Goal: Task Accomplishment & Management: Manage account settings

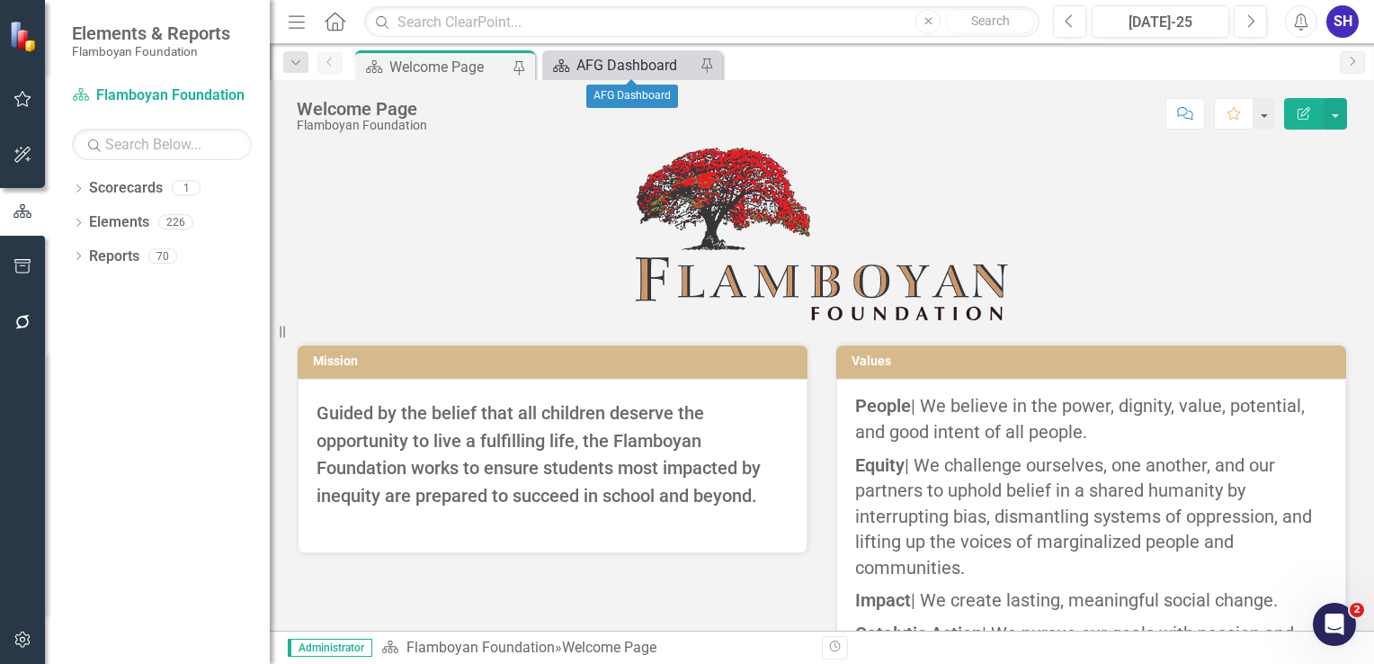
click at [615, 62] on div "AFG Dashboard" at bounding box center [635, 65] width 119 height 22
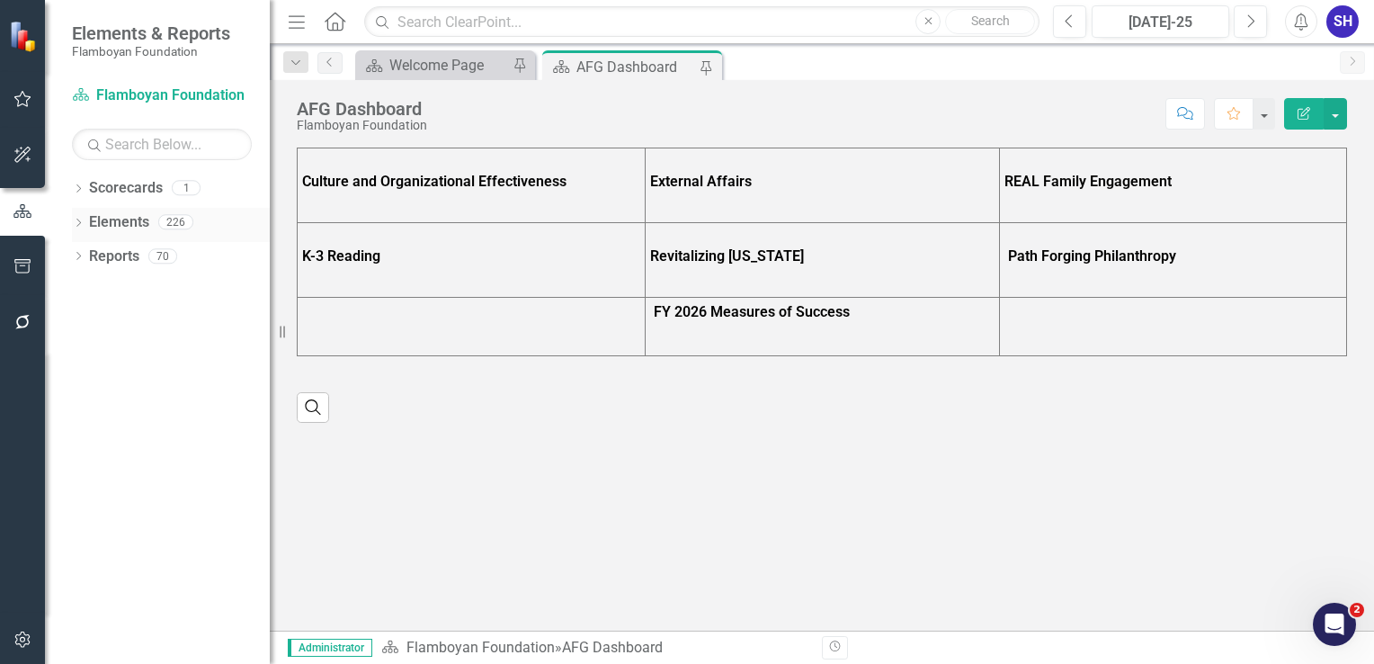
click at [138, 221] on link "Elements" at bounding box center [119, 222] width 60 height 21
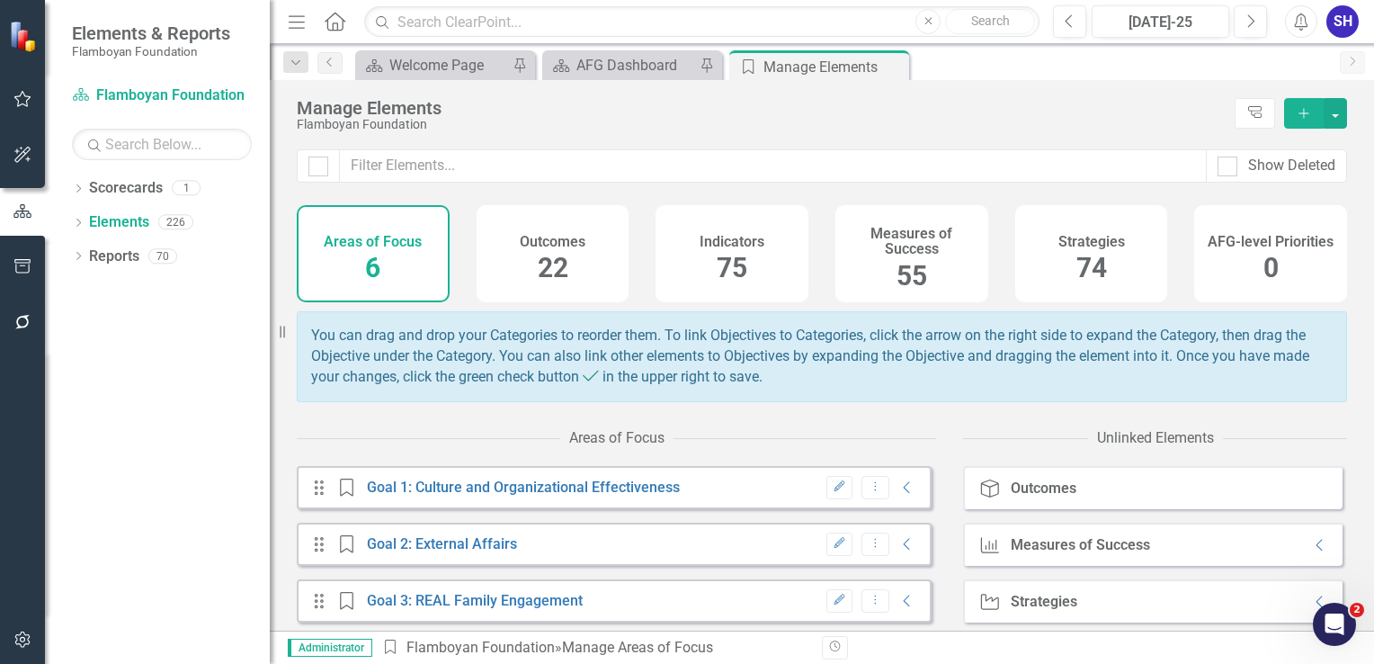
click at [910, 270] on span "55" at bounding box center [911, 275] width 31 height 31
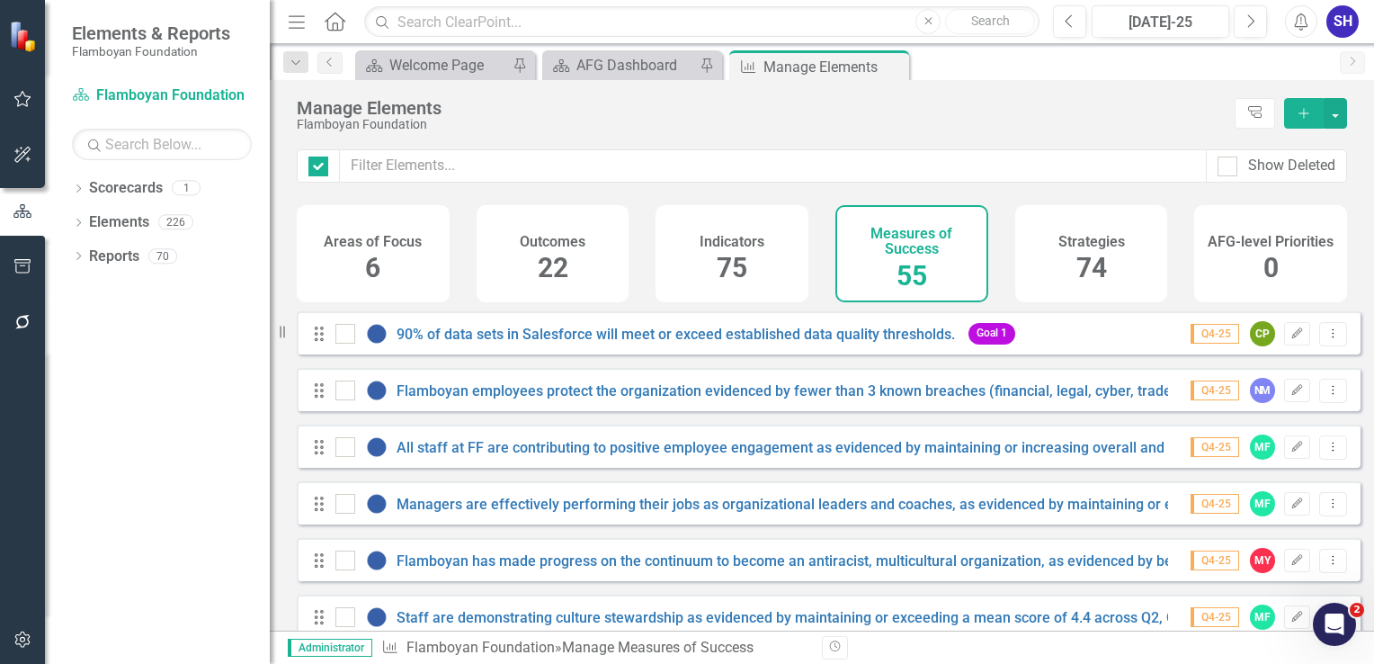
checkbox input "false"
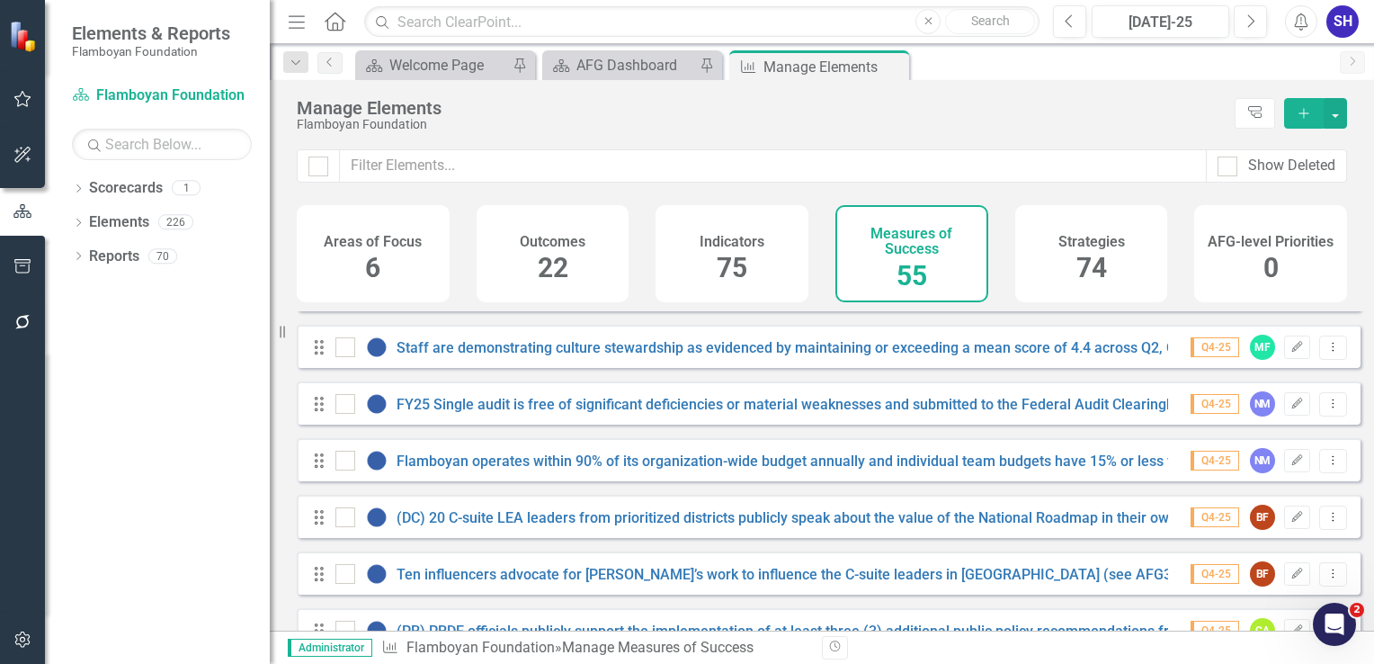
scroll to position [360, 0]
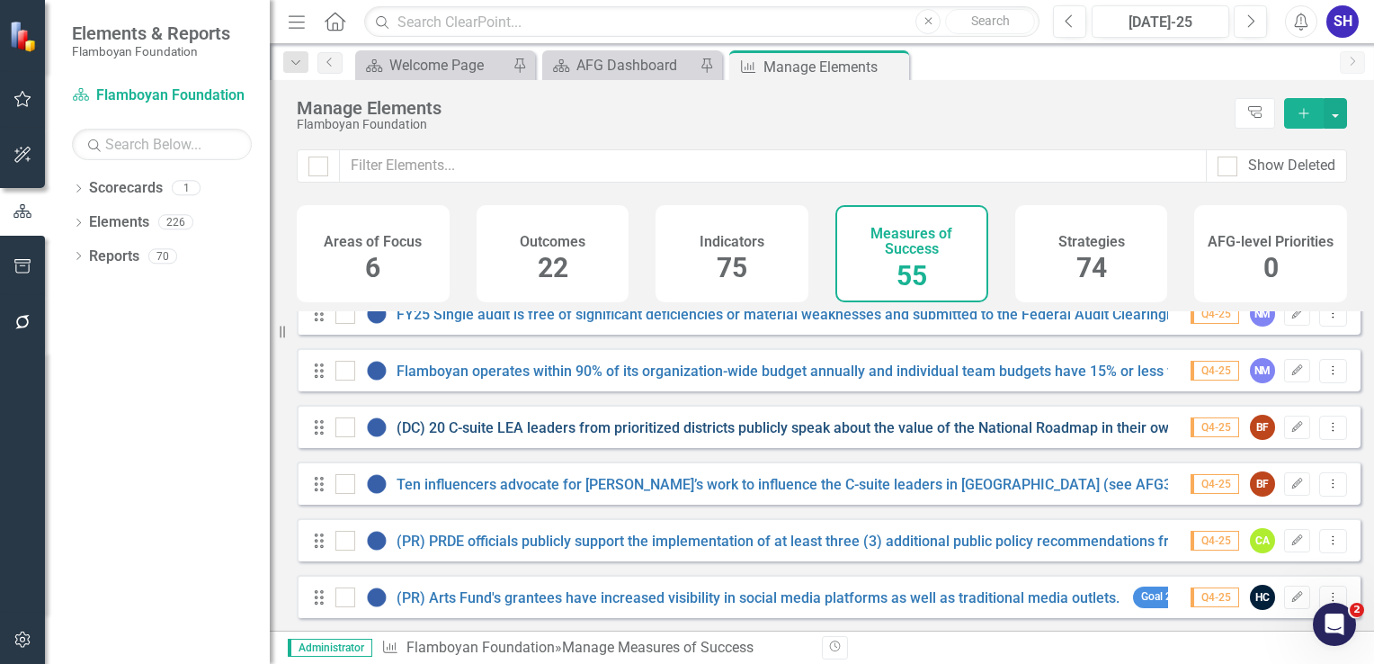
click at [640, 436] on link "(DC) 20 C-suite LEA leaders from prioritized districts publicly speak about the…" at bounding box center [819, 427] width 847 height 17
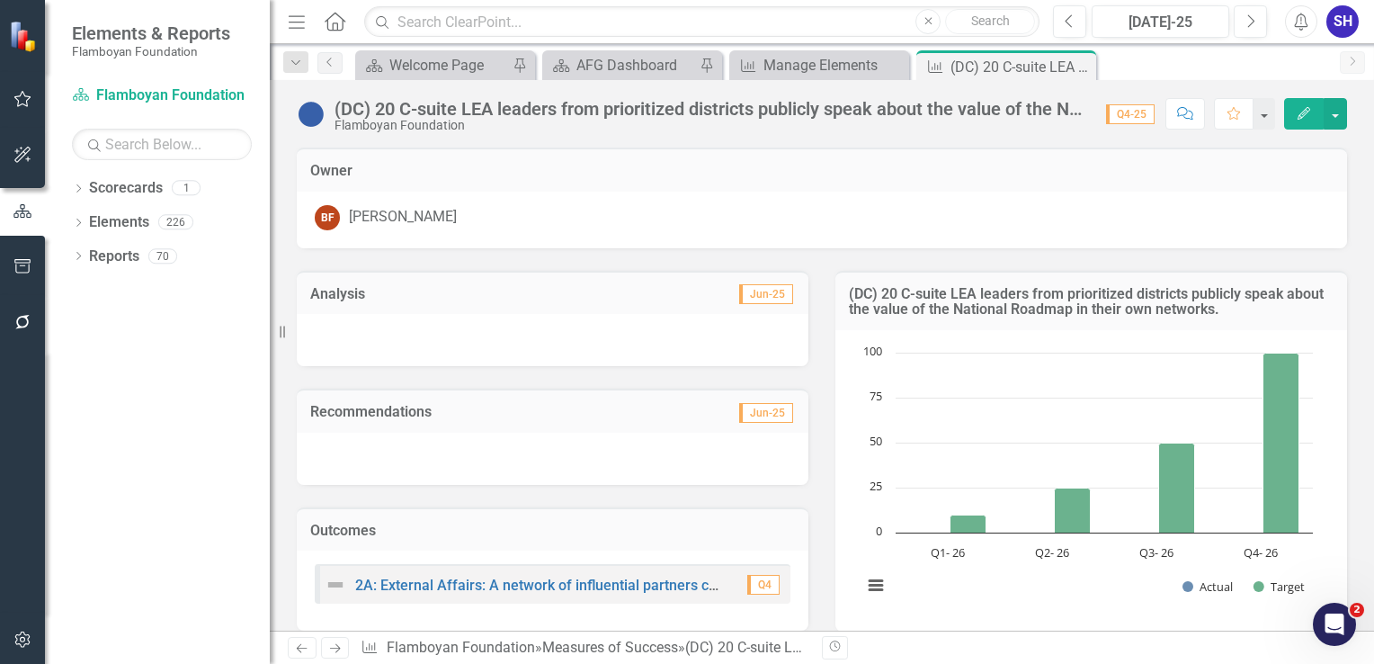
click at [1297, 119] on icon "Edit" at bounding box center [1304, 113] width 16 height 13
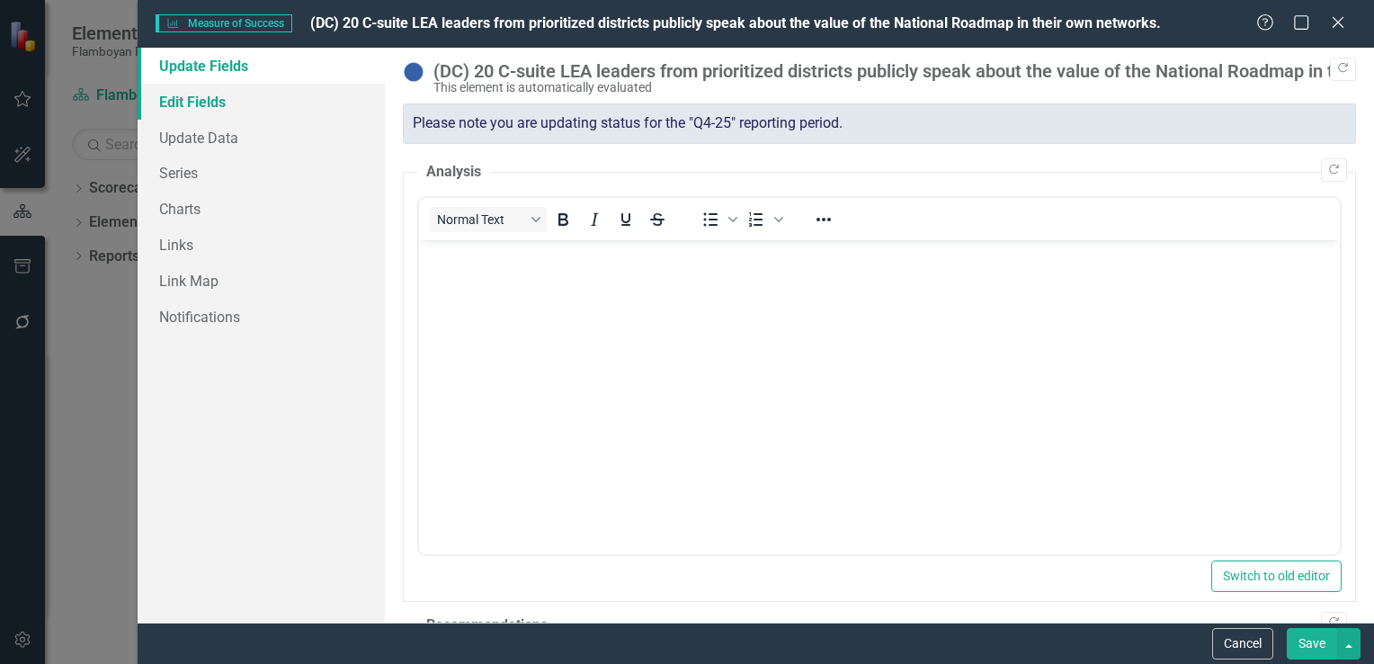
click at [230, 100] on link "Edit Fields" at bounding box center [261, 102] width 247 height 36
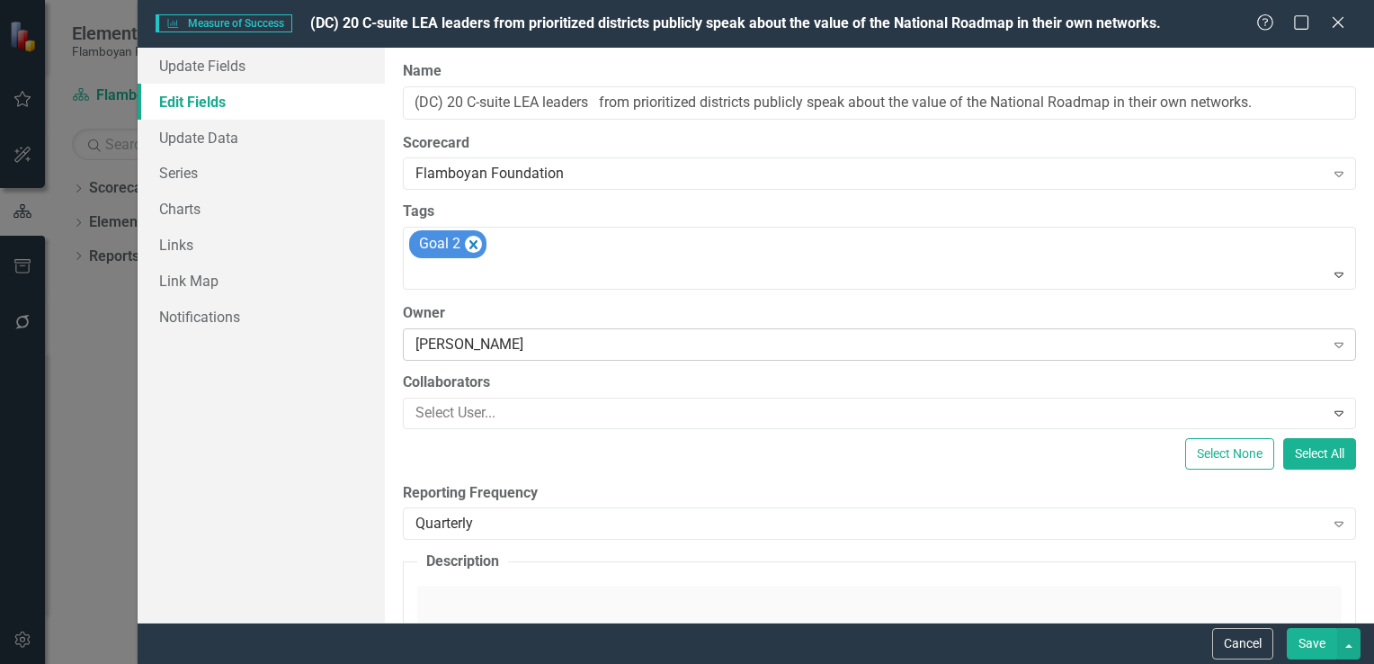
click at [510, 351] on div "[PERSON_NAME]" at bounding box center [869, 344] width 909 height 21
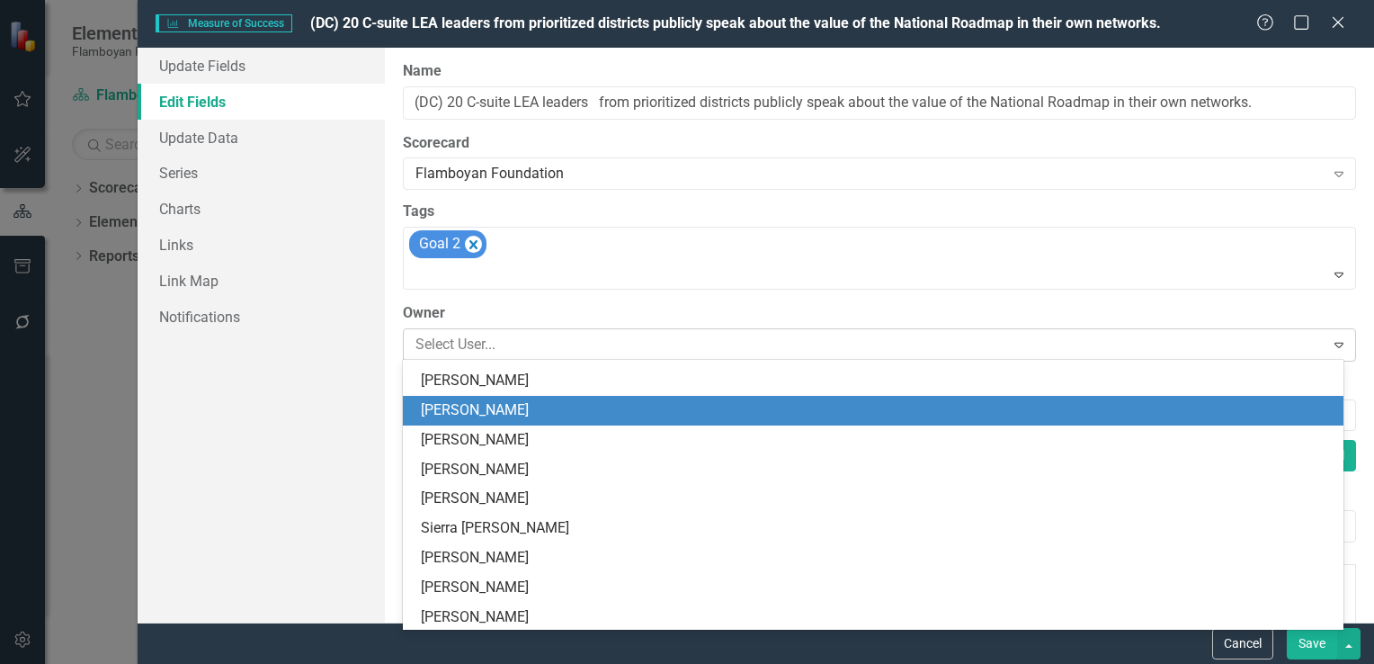
scroll to position [118, 0]
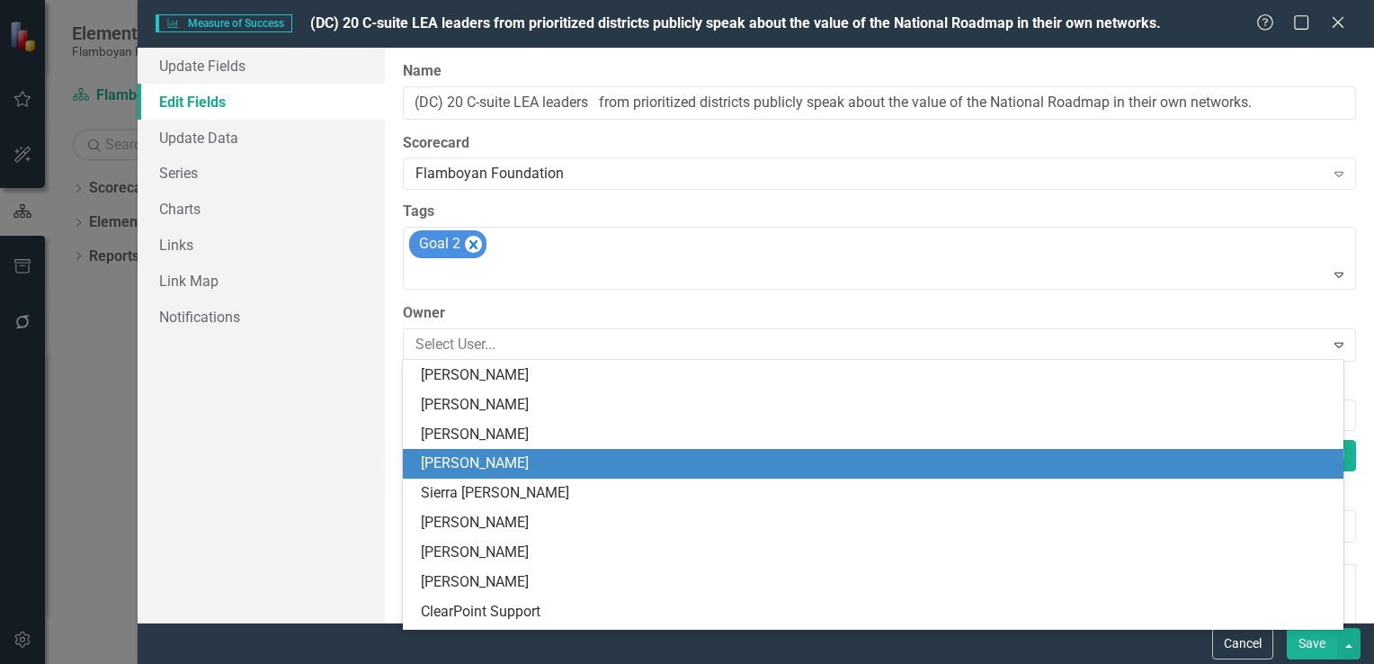
click at [518, 466] on div "[PERSON_NAME]" at bounding box center [877, 463] width 912 height 21
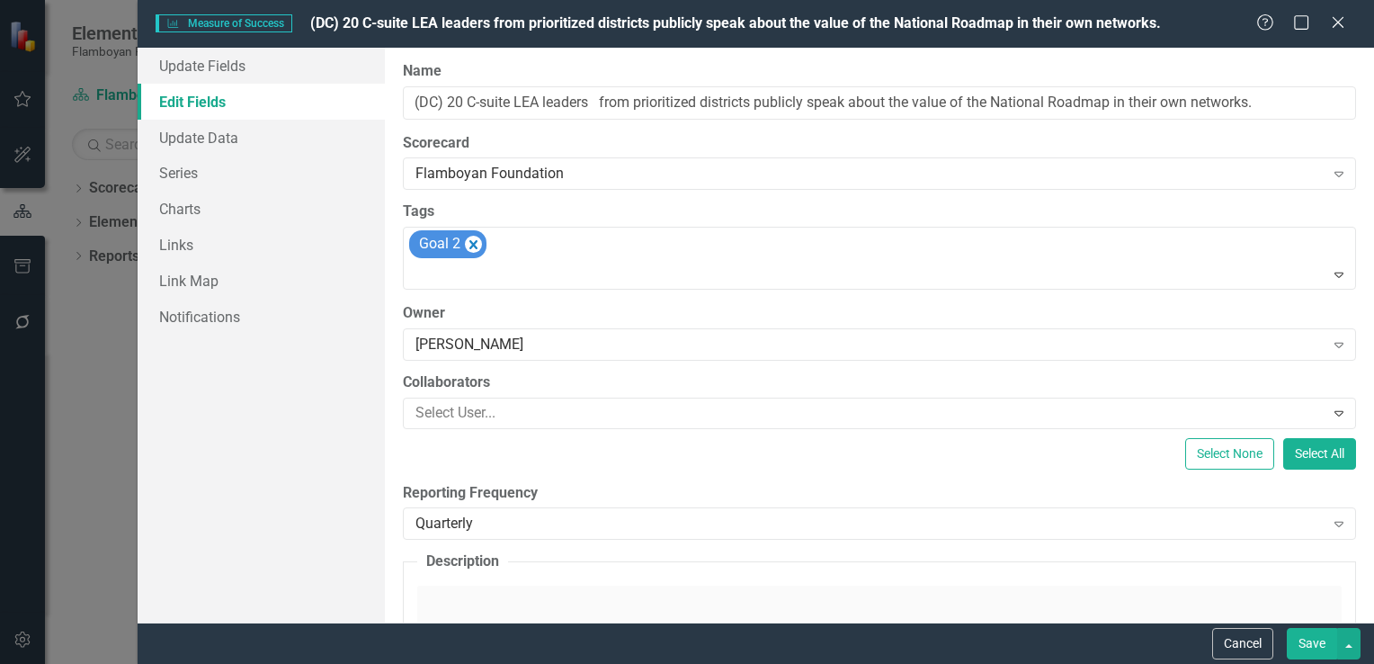
click at [1323, 641] on button "Save" at bounding box center [1312, 643] width 50 height 31
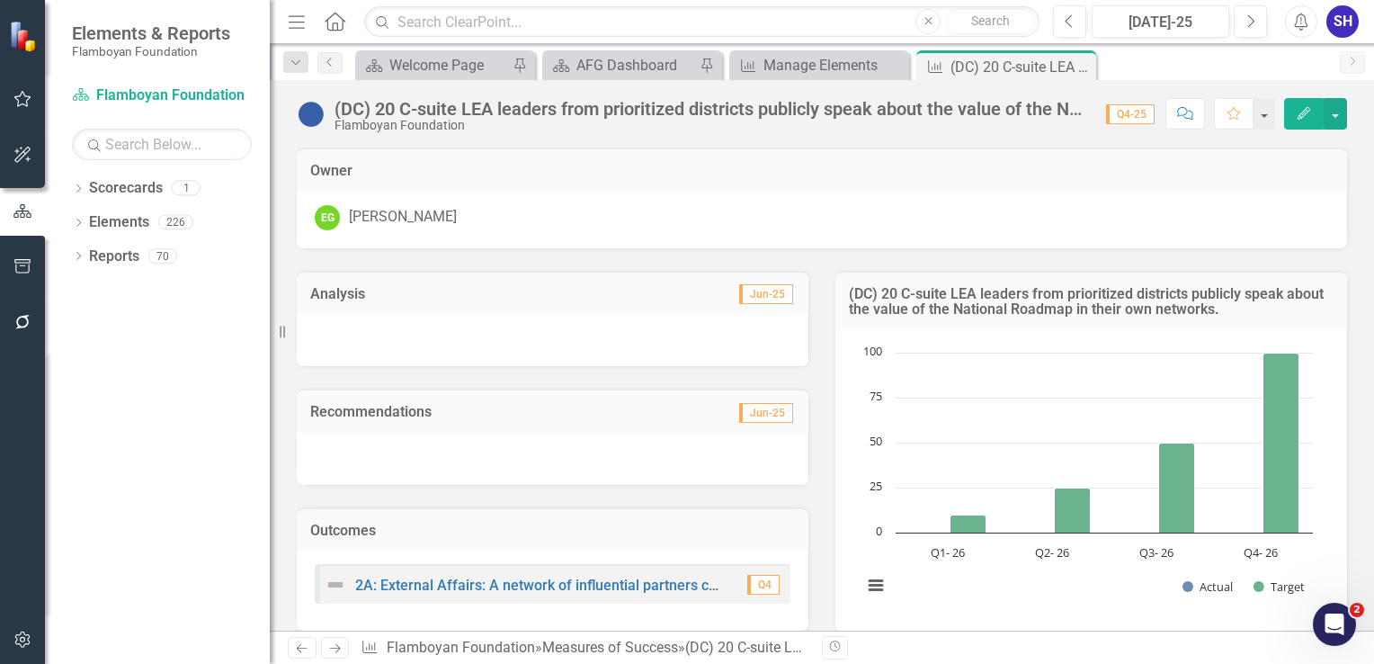
click at [0, 0] on icon at bounding box center [0, 0] width 0 height 0
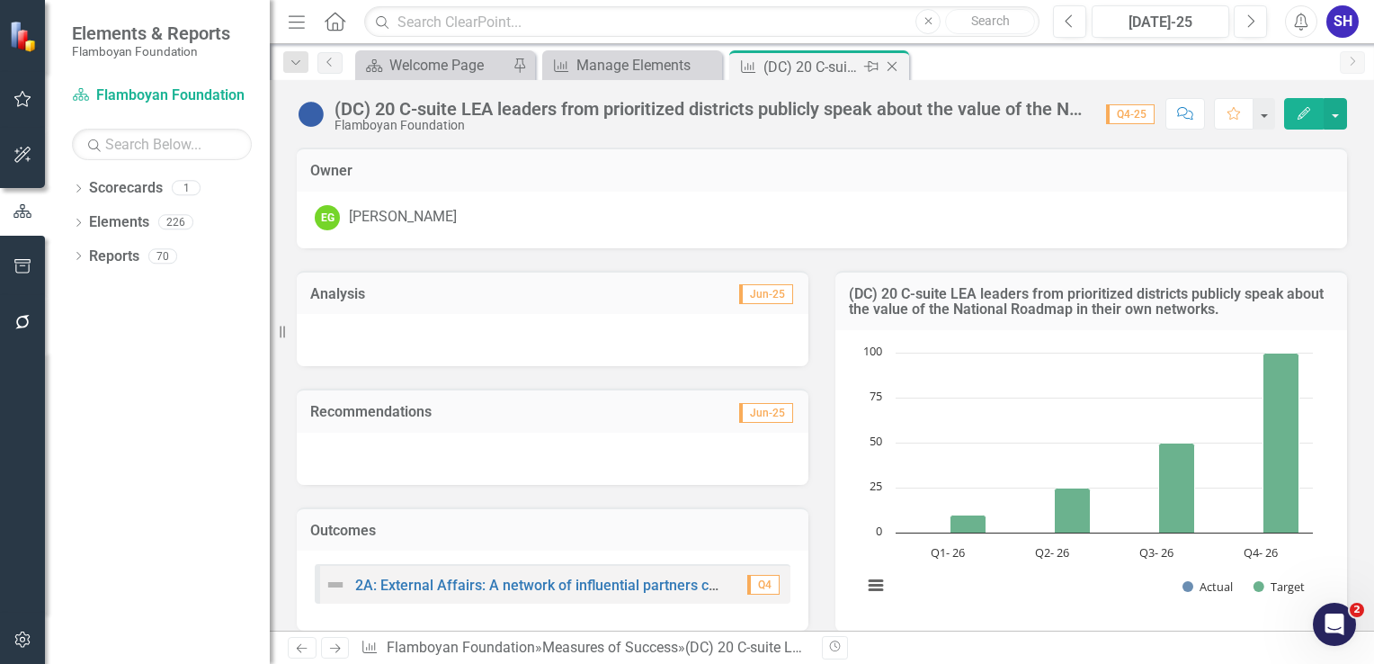
click at [895, 65] on icon "Close" at bounding box center [892, 66] width 18 height 14
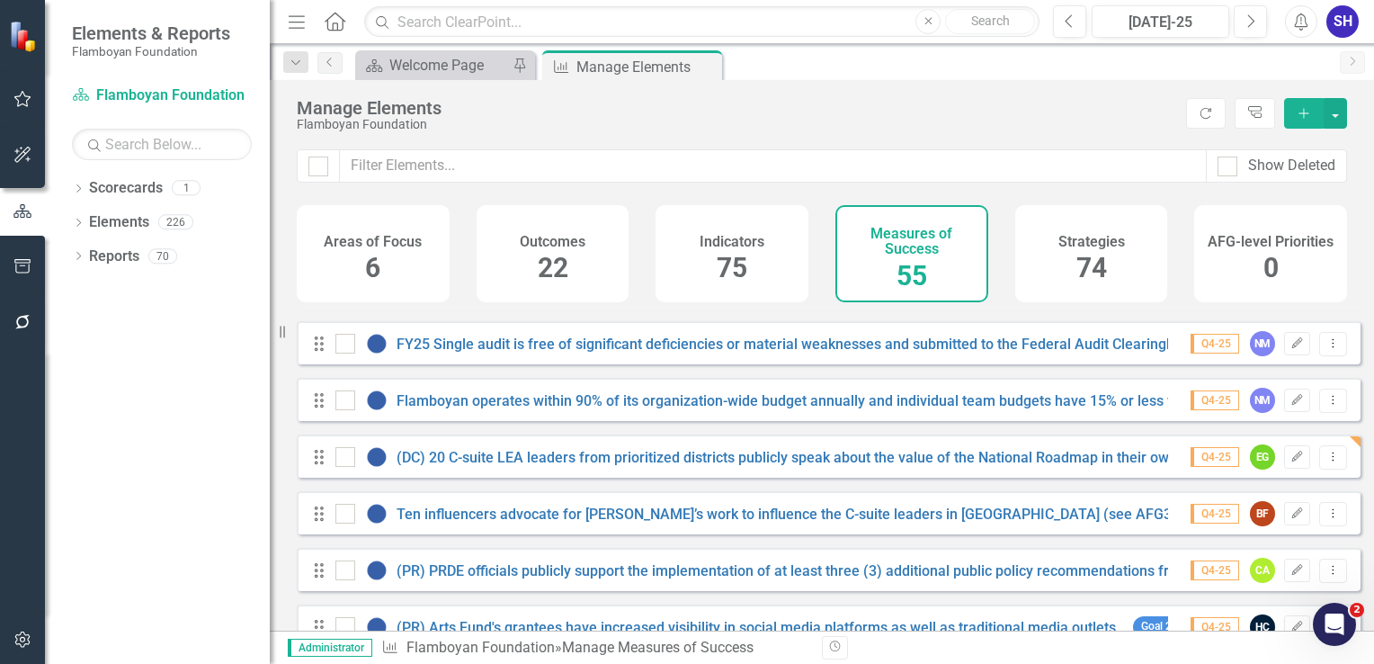
scroll to position [360, 0]
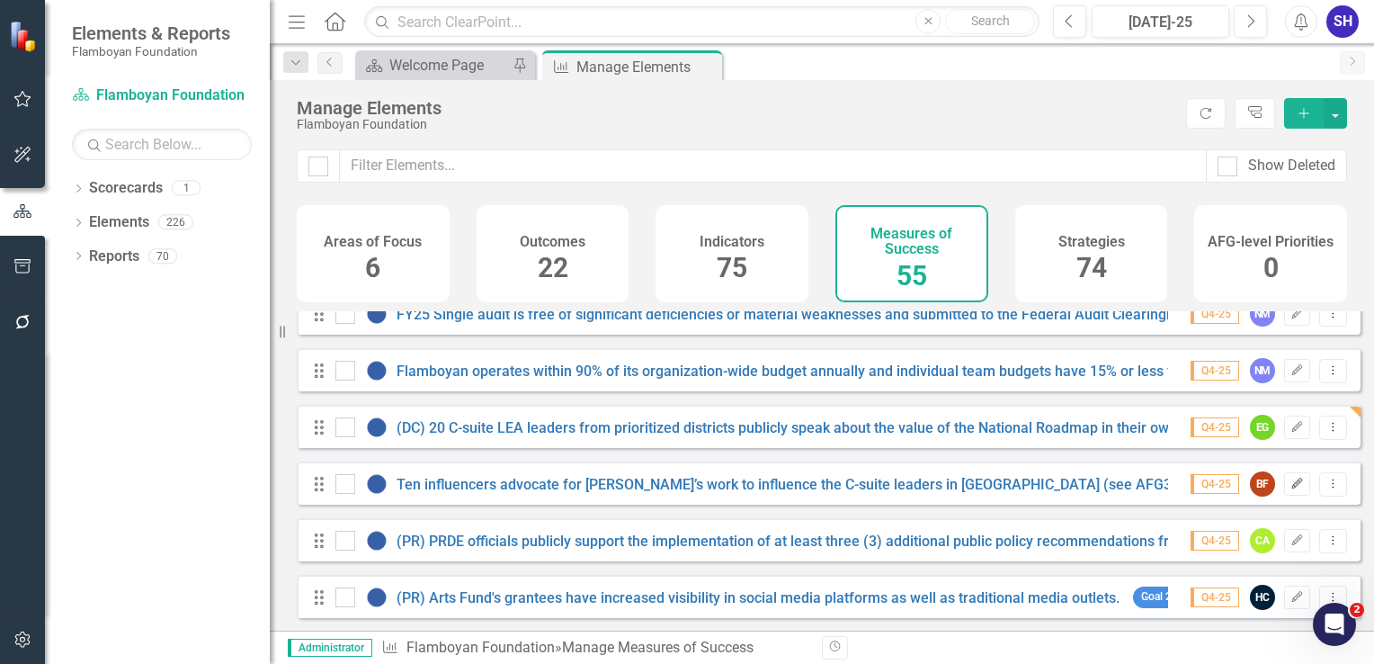
click at [1290, 489] on icon "Edit" at bounding box center [1296, 483] width 13 height 11
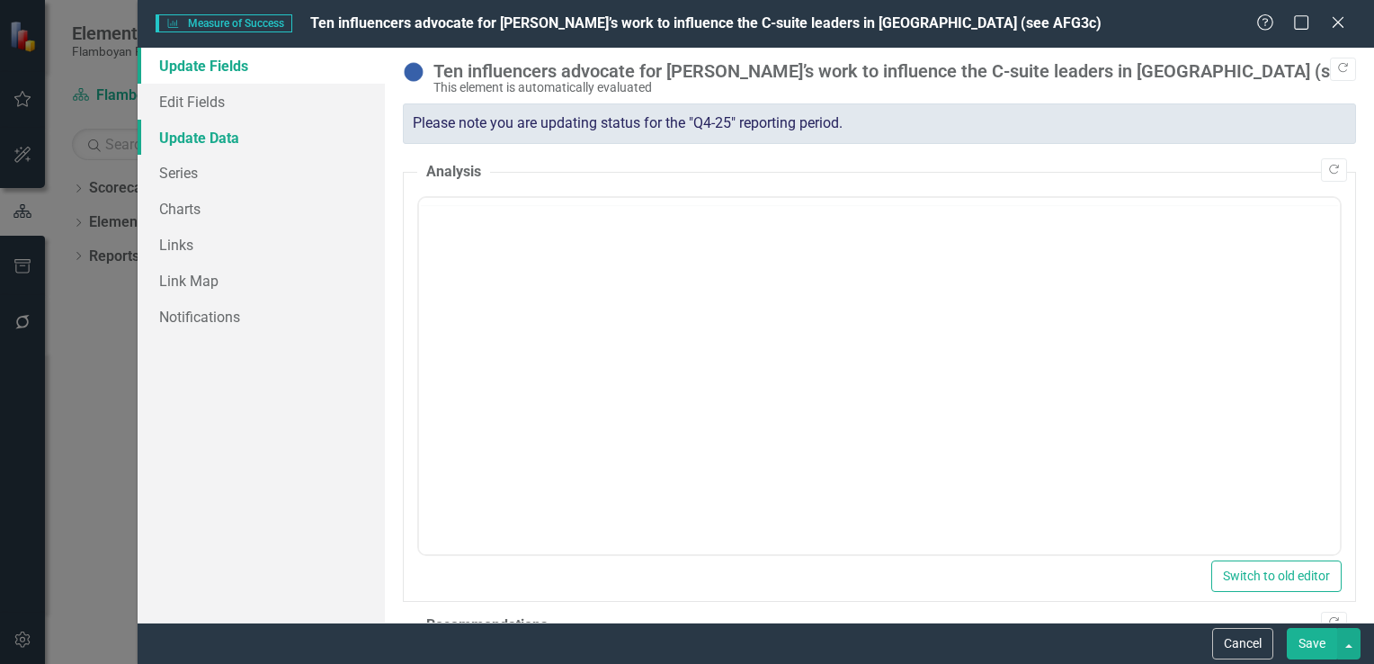
scroll to position [0, 0]
click at [209, 114] on link "Edit Fields" at bounding box center [261, 102] width 247 height 36
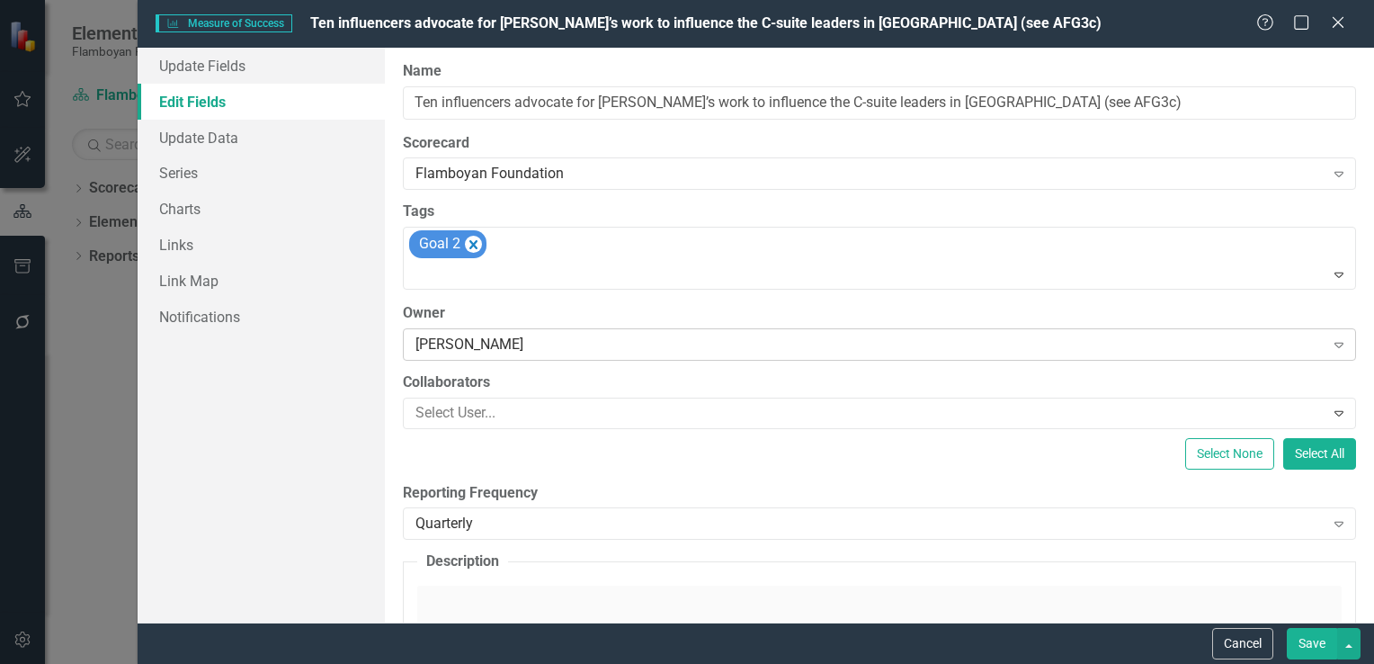
click at [518, 343] on div "[PERSON_NAME]" at bounding box center [869, 344] width 909 height 21
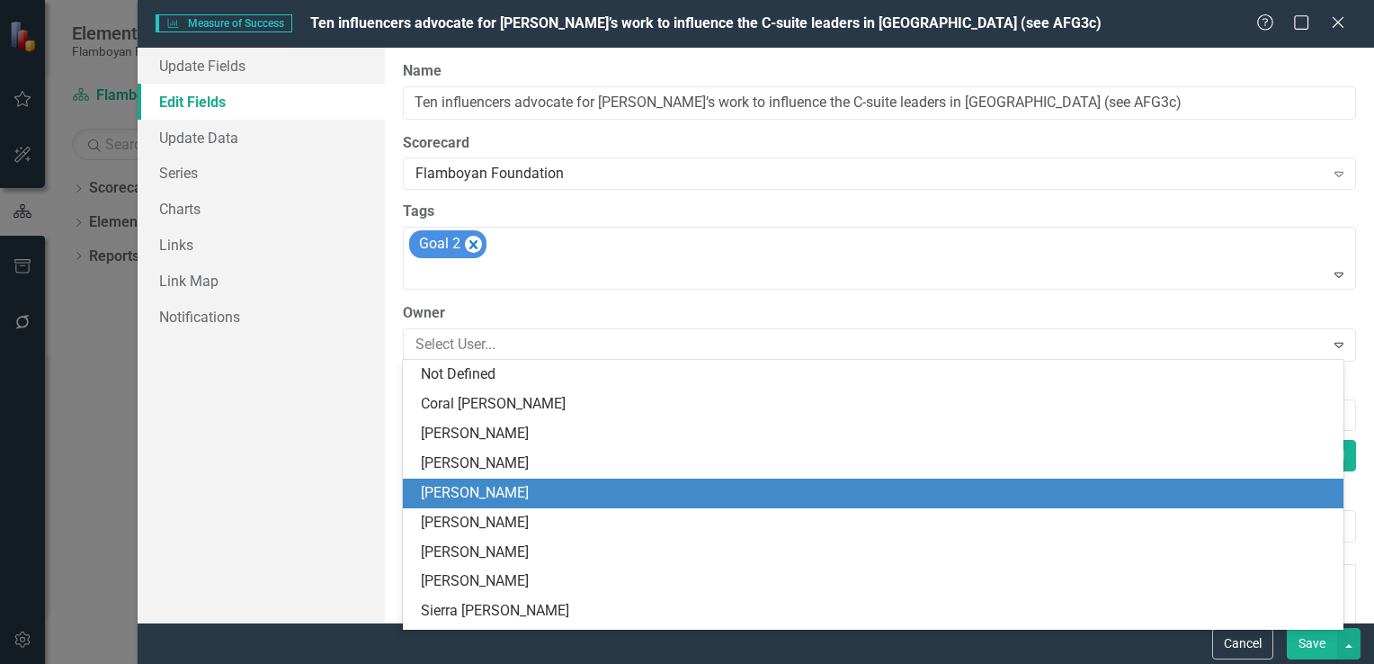
scroll to position [118, 0]
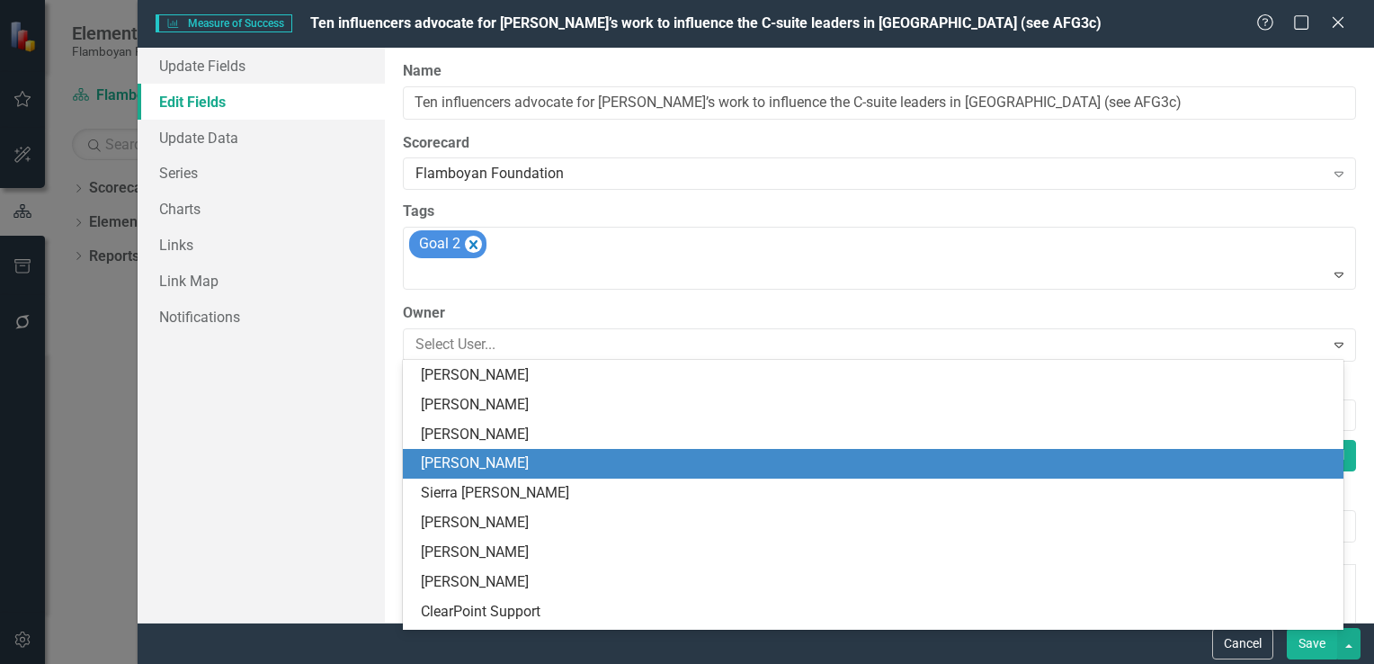
click at [529, 464] on div "[PERSON_NAME]" at bounding box center [877, 463] width 912 height 21
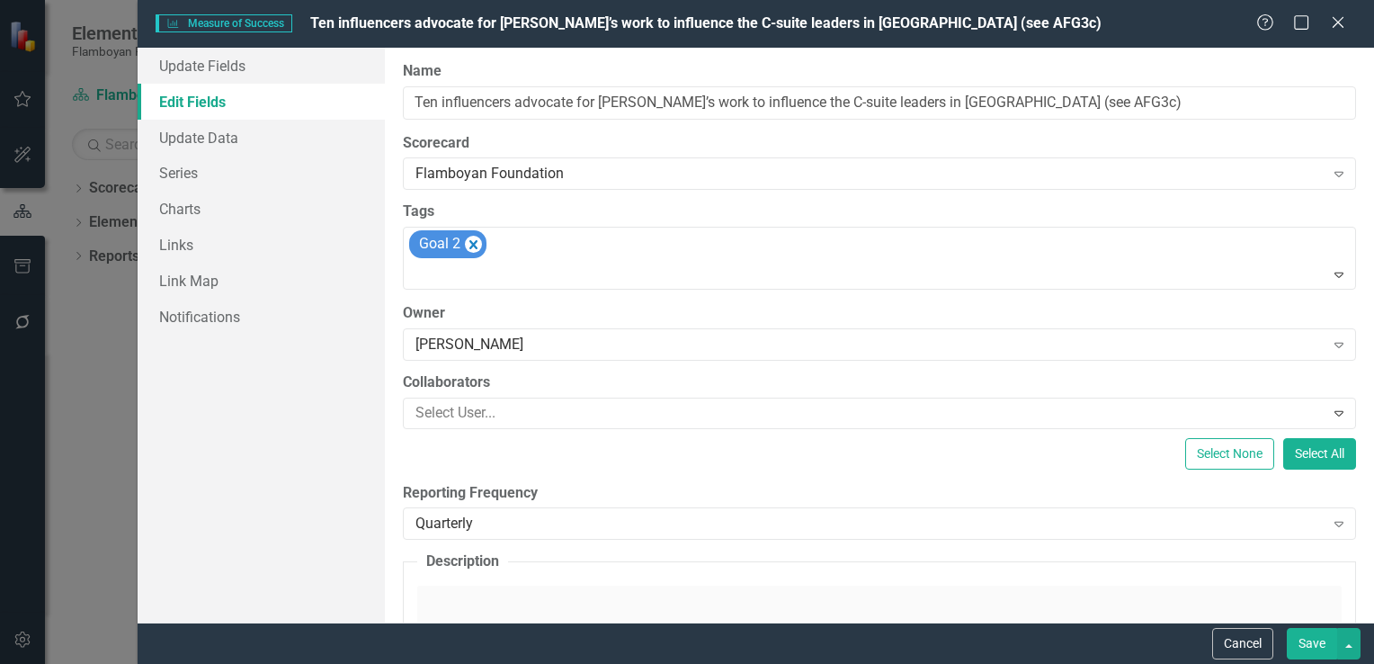
click at [1328, 642] on button "Save" at bounding box center [1312, 643] width 50 height 31
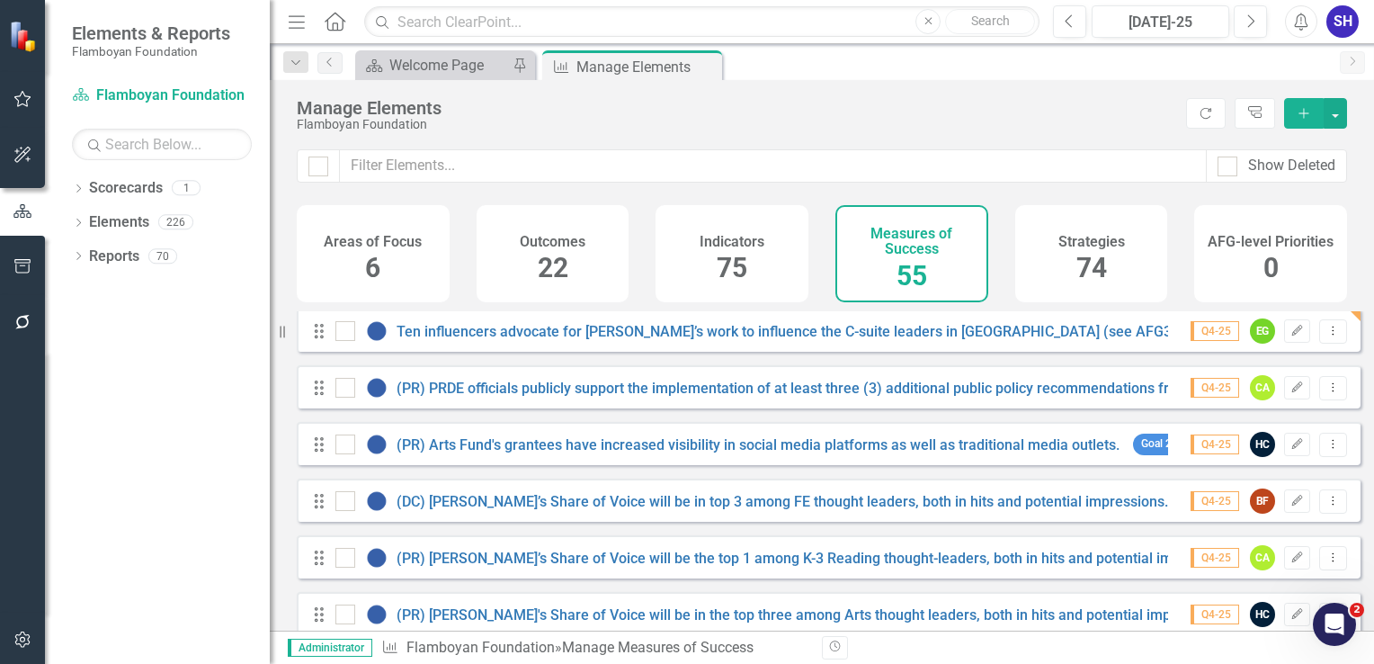
scroll to position [539, 0]
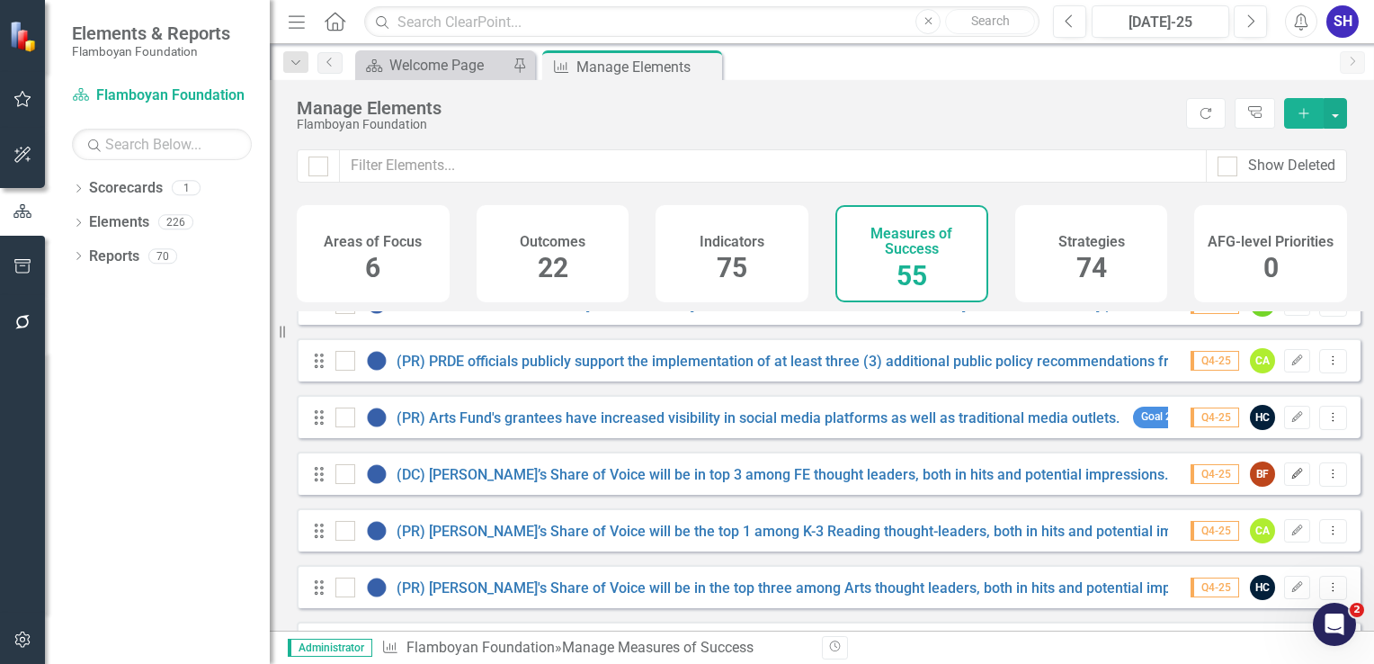
click at [1290, 479] on icon "Edit" at bounding box center [1296, 473] width 13 height 11
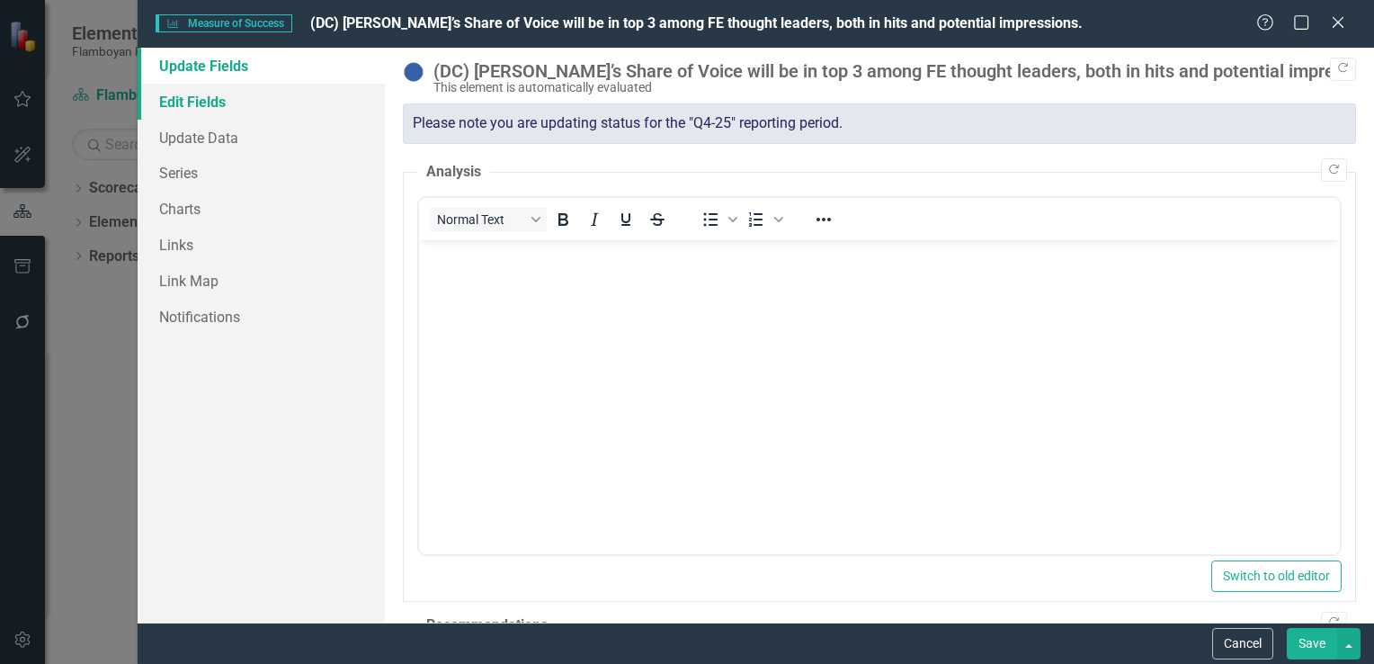
scroll to position [0, 0]
click at [239, 103] on link "Edit Fields" at bounding box center [261, 102] width 247 height 36
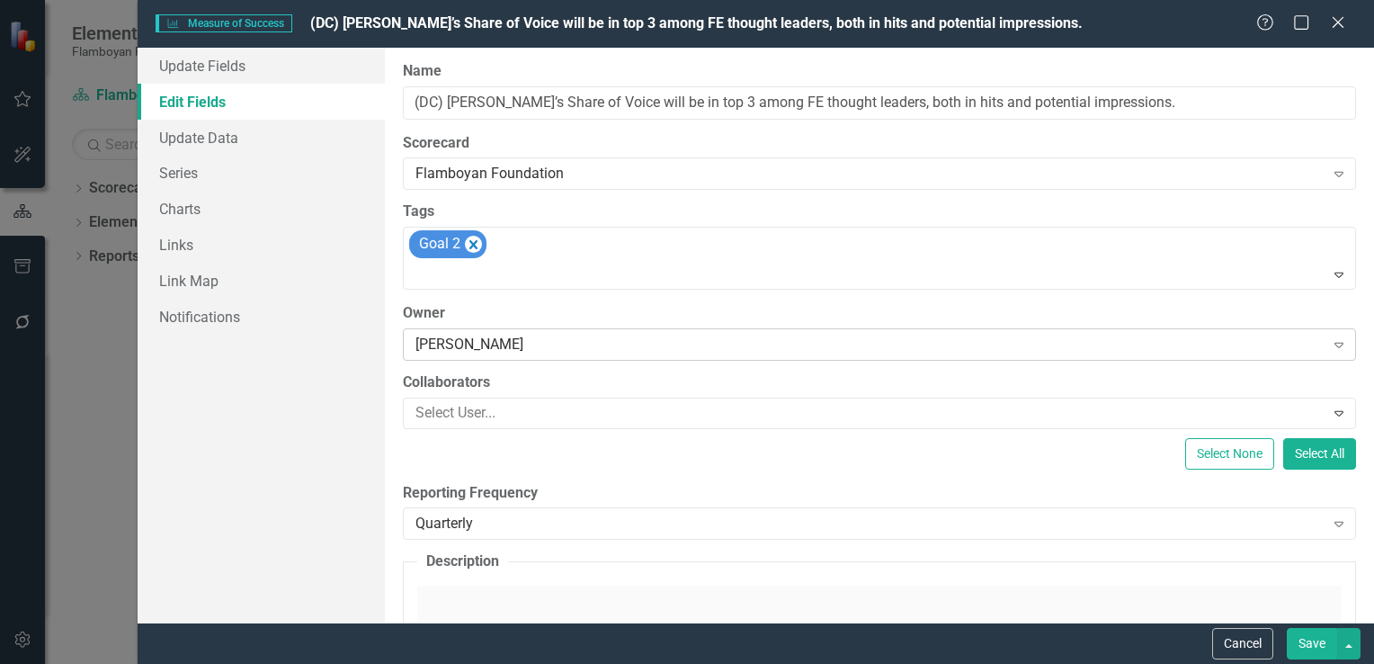
click at [532, 352] on div "[PERSON_NAME]" at bounding box center [869, 344] width 909 height 21
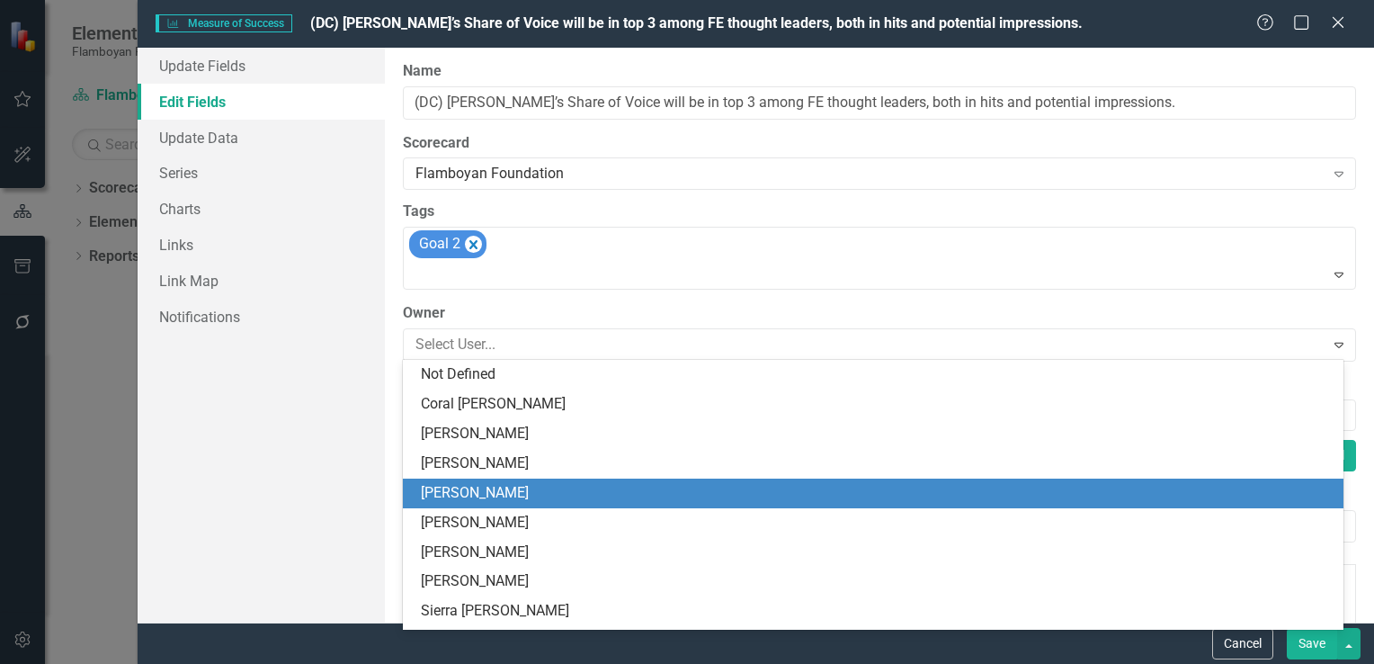
scroll to position [118, 0]
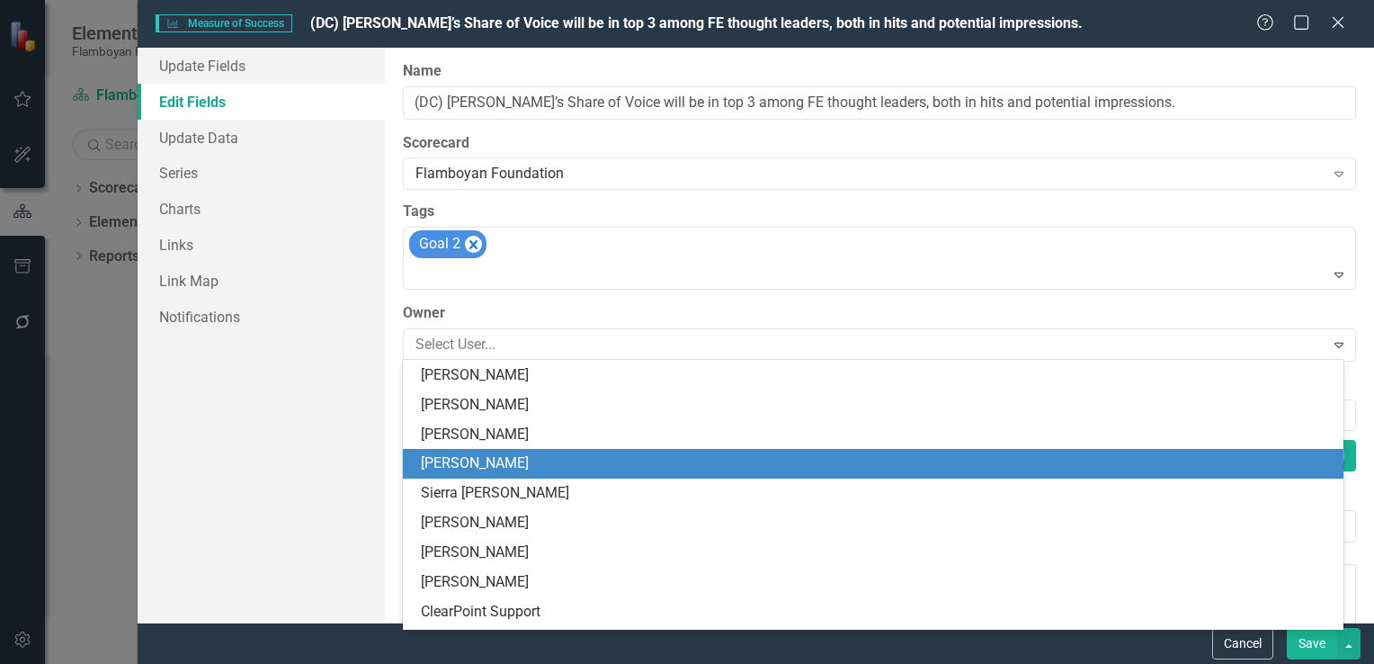
click at [538, 465] on div "[PERSON_NAME]" at bounding box center [877, 463] width 912 height 21
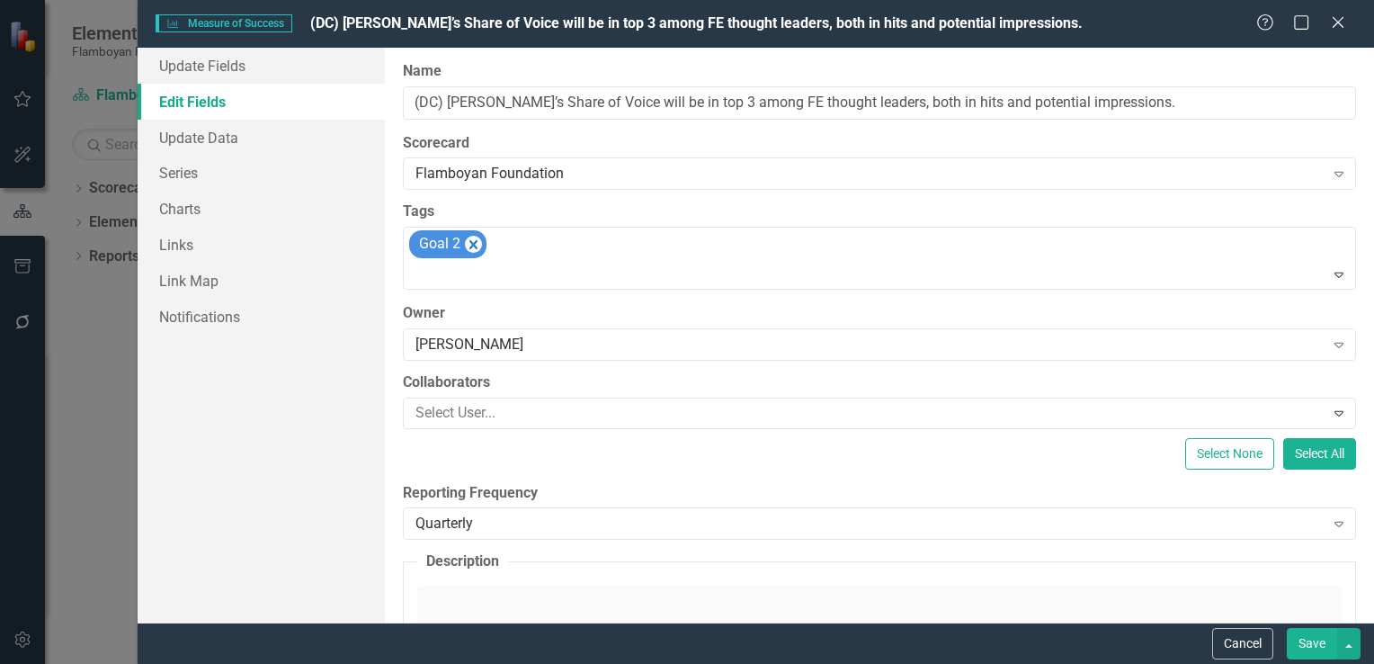
click at [1314, 637] on button "Save" at bounding box center [1312, 643] width 50 height 31
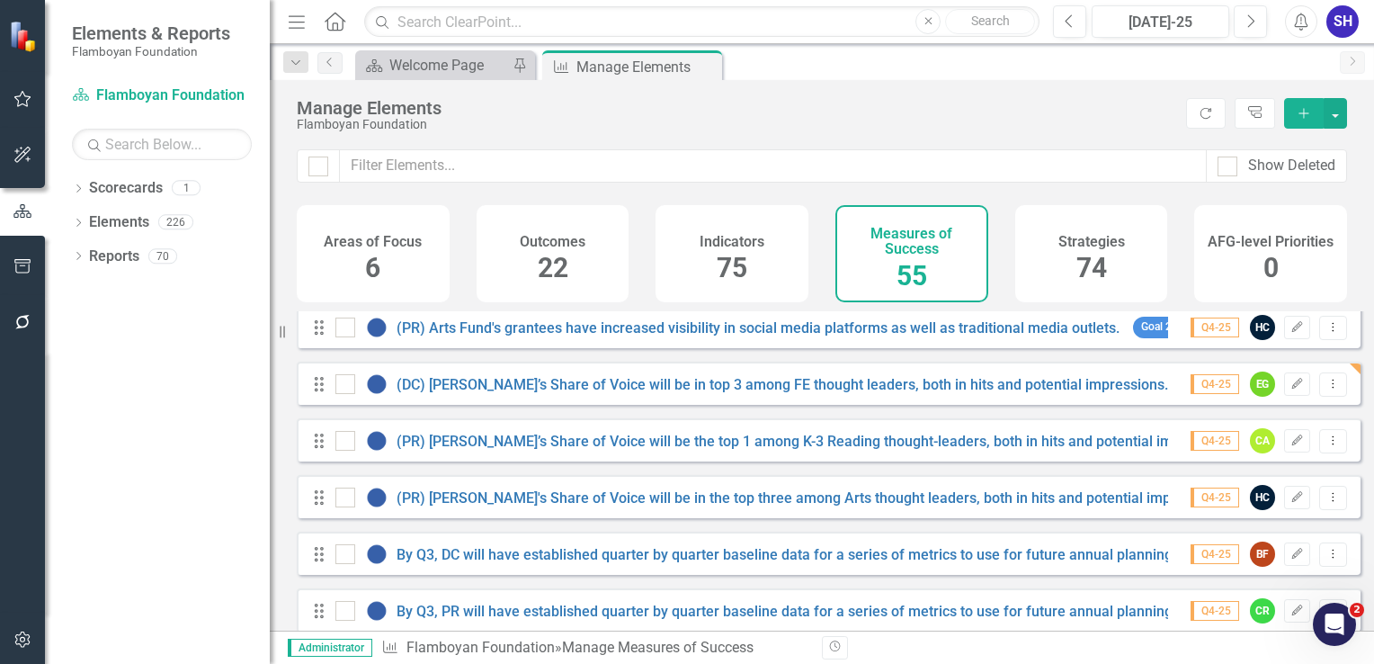
scroll to position [719, 0]
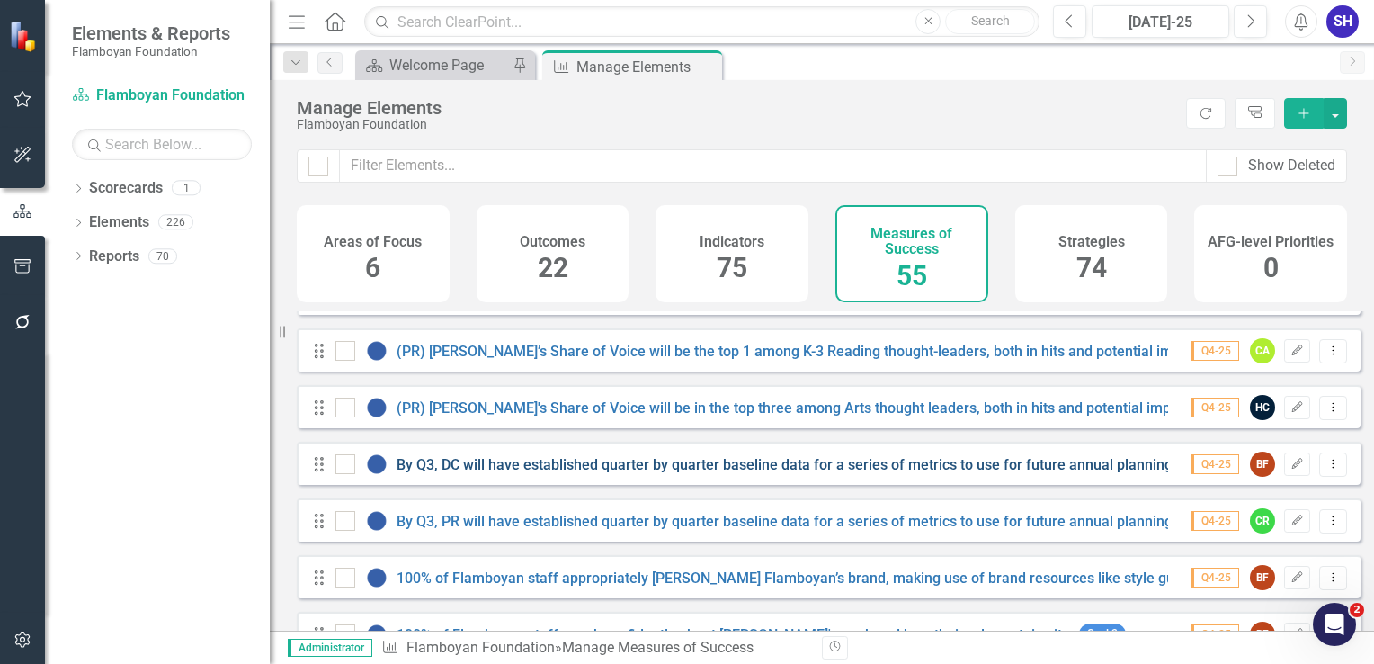
click at [969, 473] on link "By Q3, DC will have established quarter by quarter baseline data for a series o…" at bounding box center [785, 464] width 779 height 17
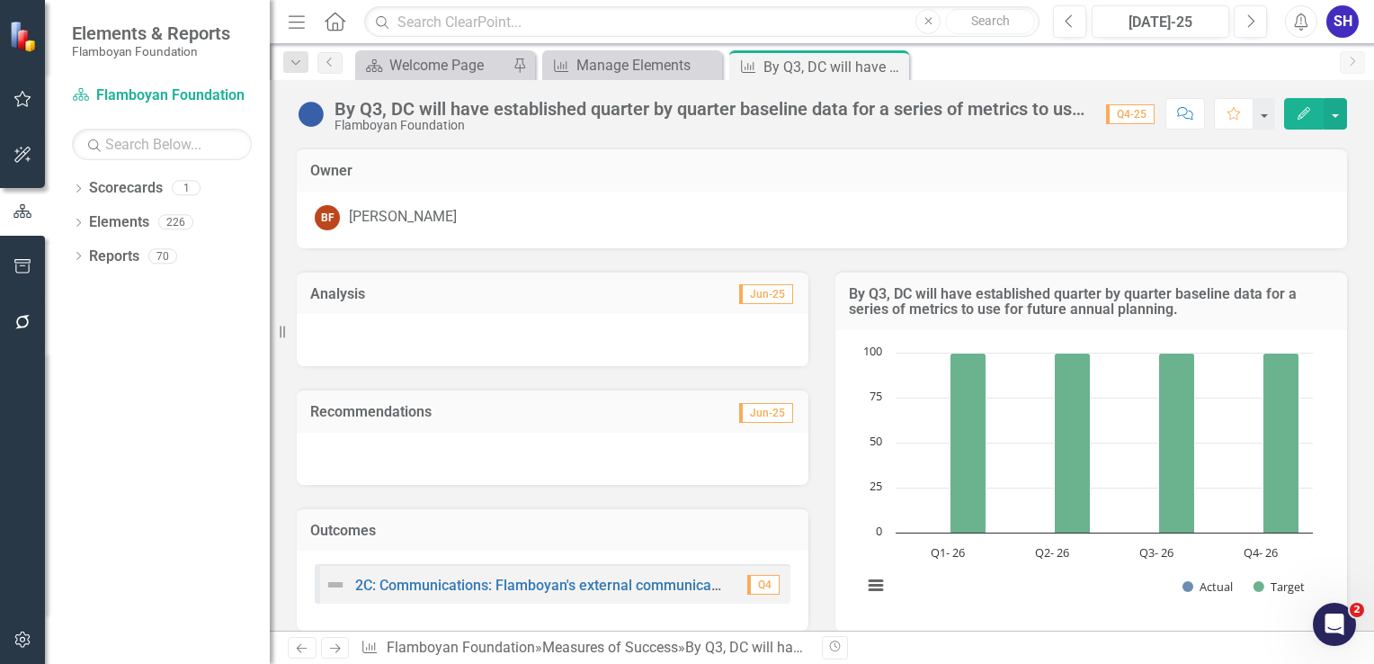
click at [468, 220] on div "BF [PERSON_NAME]" at bounding box center [822, 217] width 1014 height 25
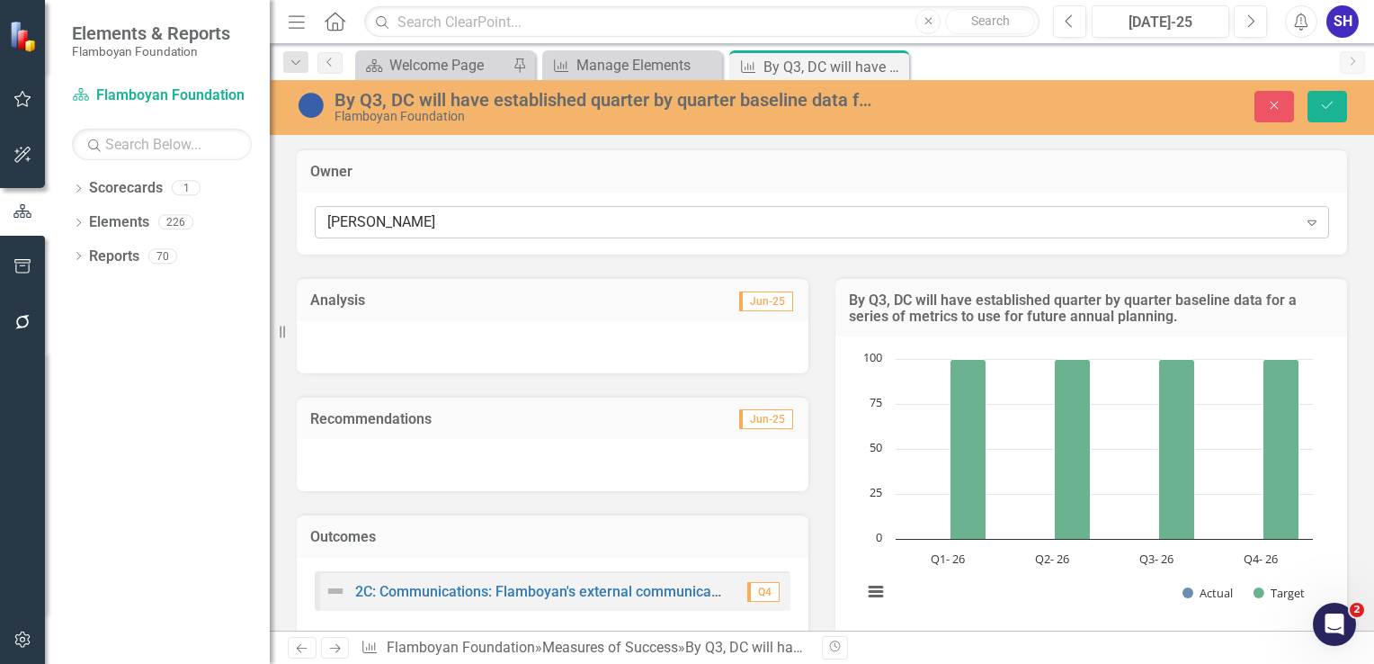
click at [475, 225] on div "[PERSON_NAME]" at bounding box center [812, 222] width 970 height 21
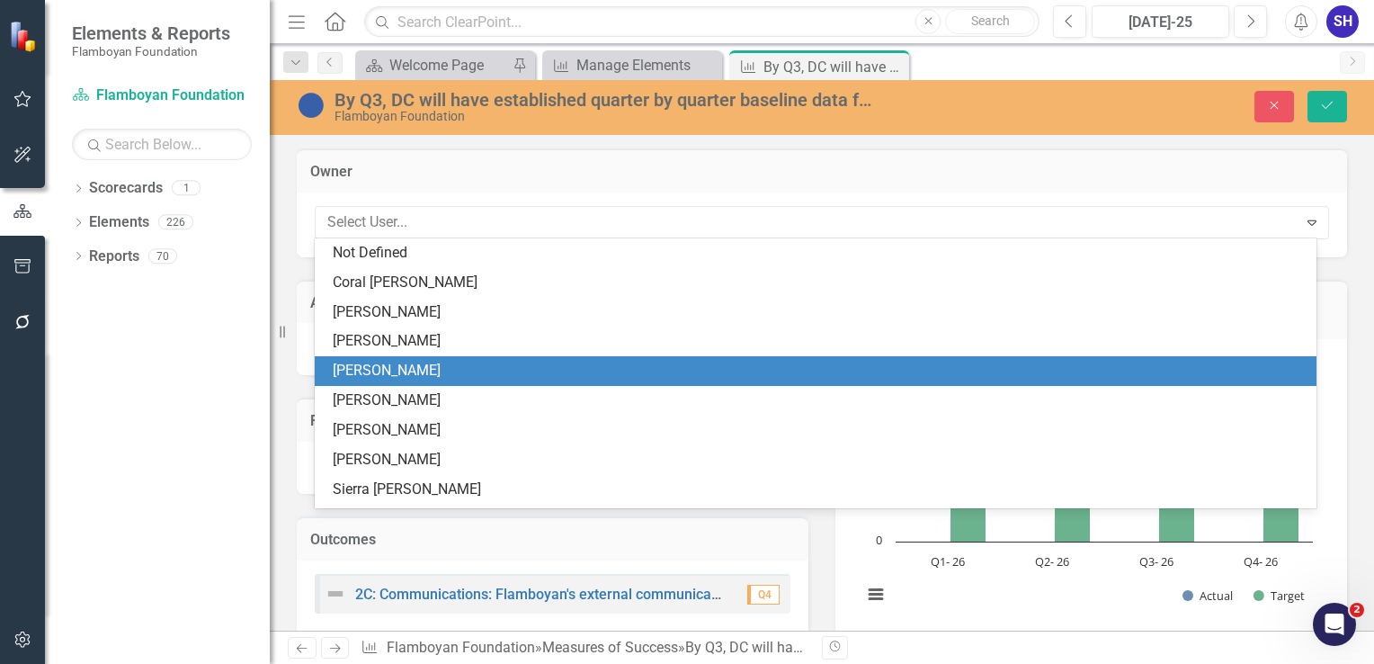
scroll to position [118, 0]
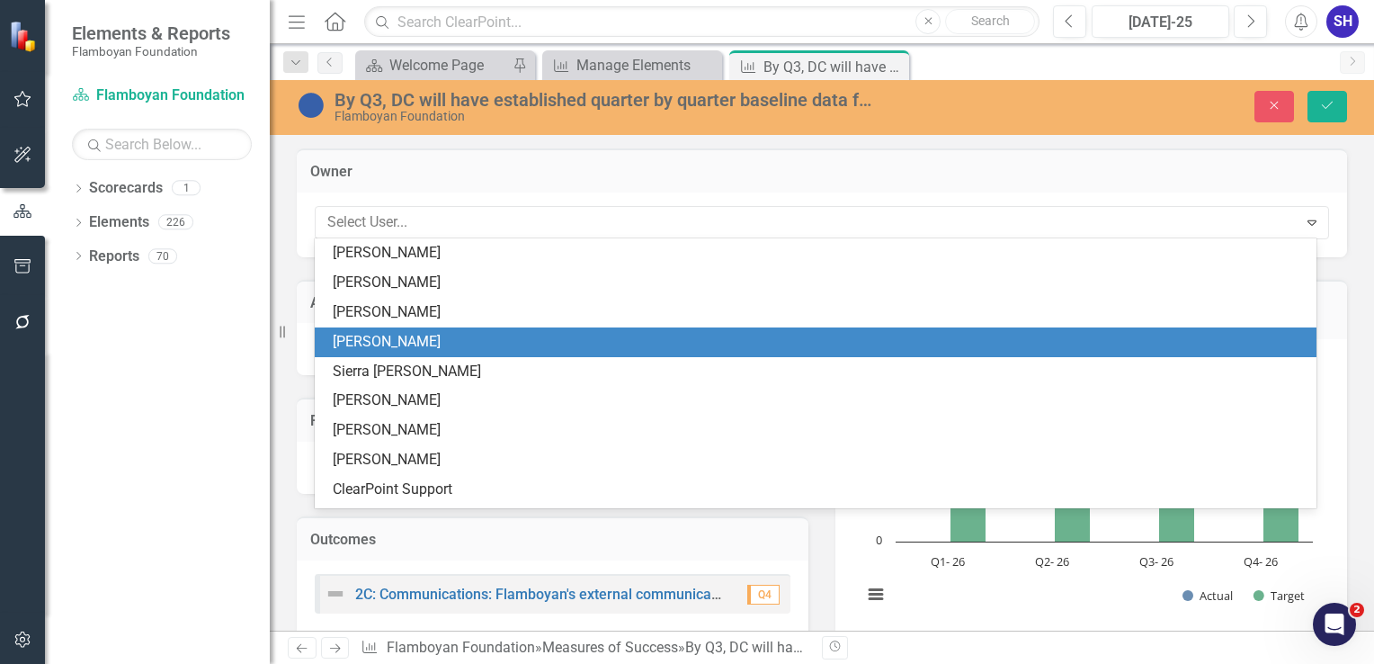
click at [464, 336] on div "[PERSON_NAME]" at bounding box center [819, 342] width 973 height 21
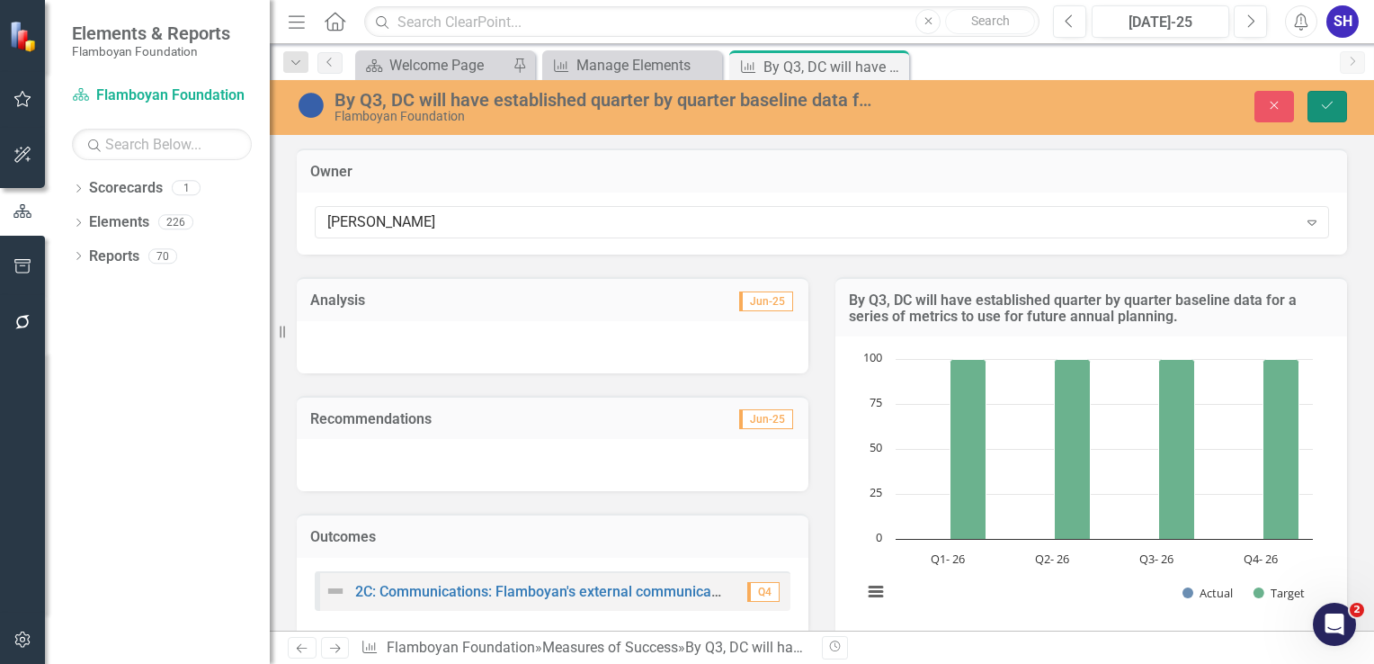
click at [1327, 111] on icon "Save" at bounding box center [1327, 105] width 16 height 13
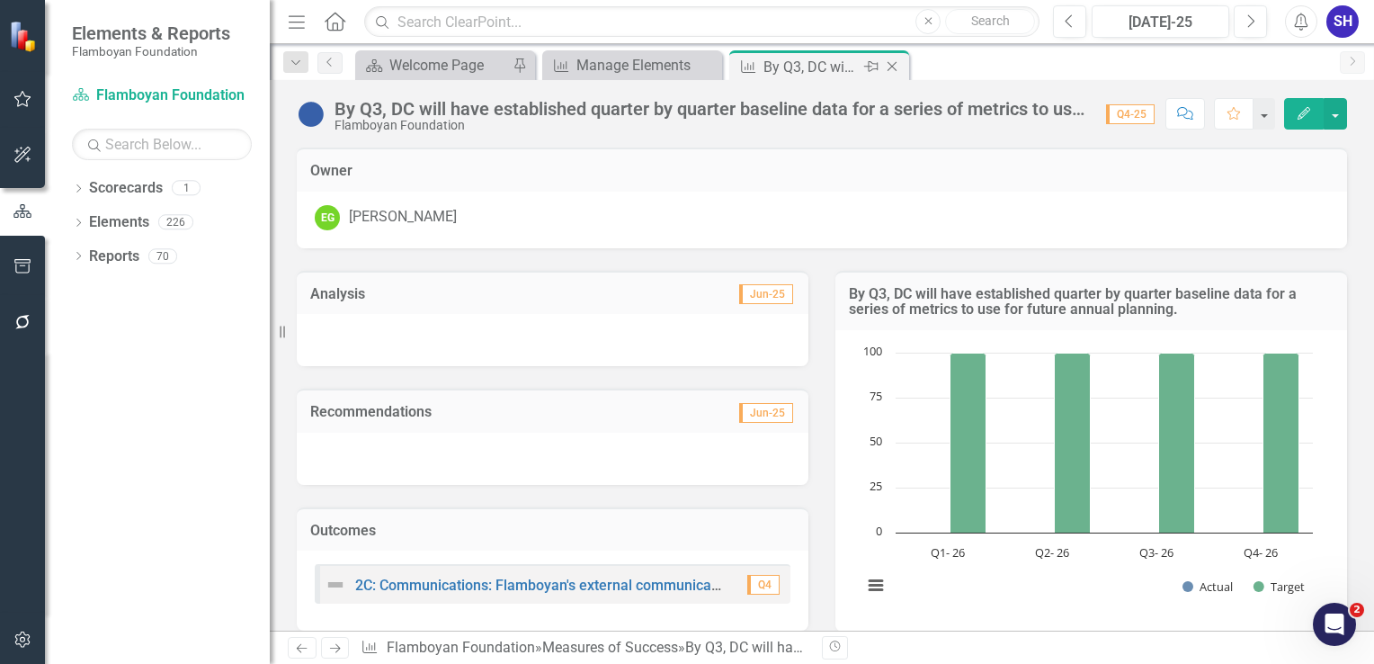
click at [894, 67] on icon at bounding box center [892, 67] width 10 height 10
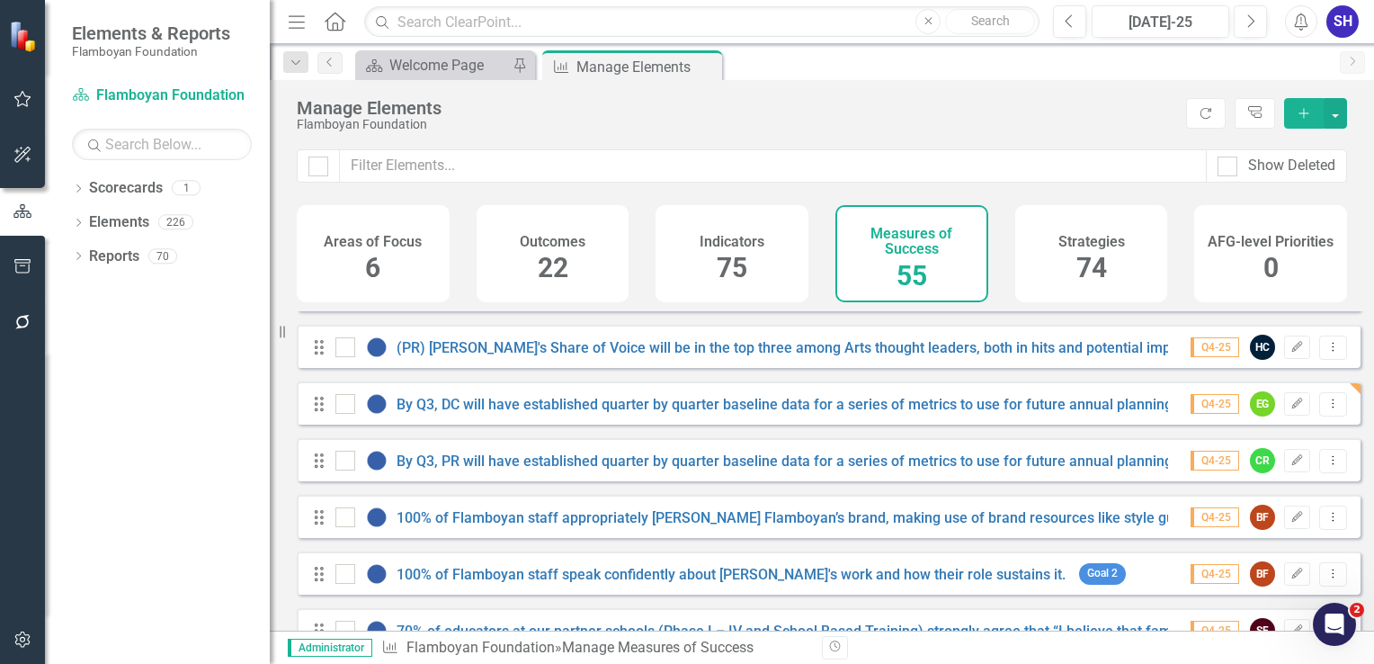
scroll to position [809, 0]
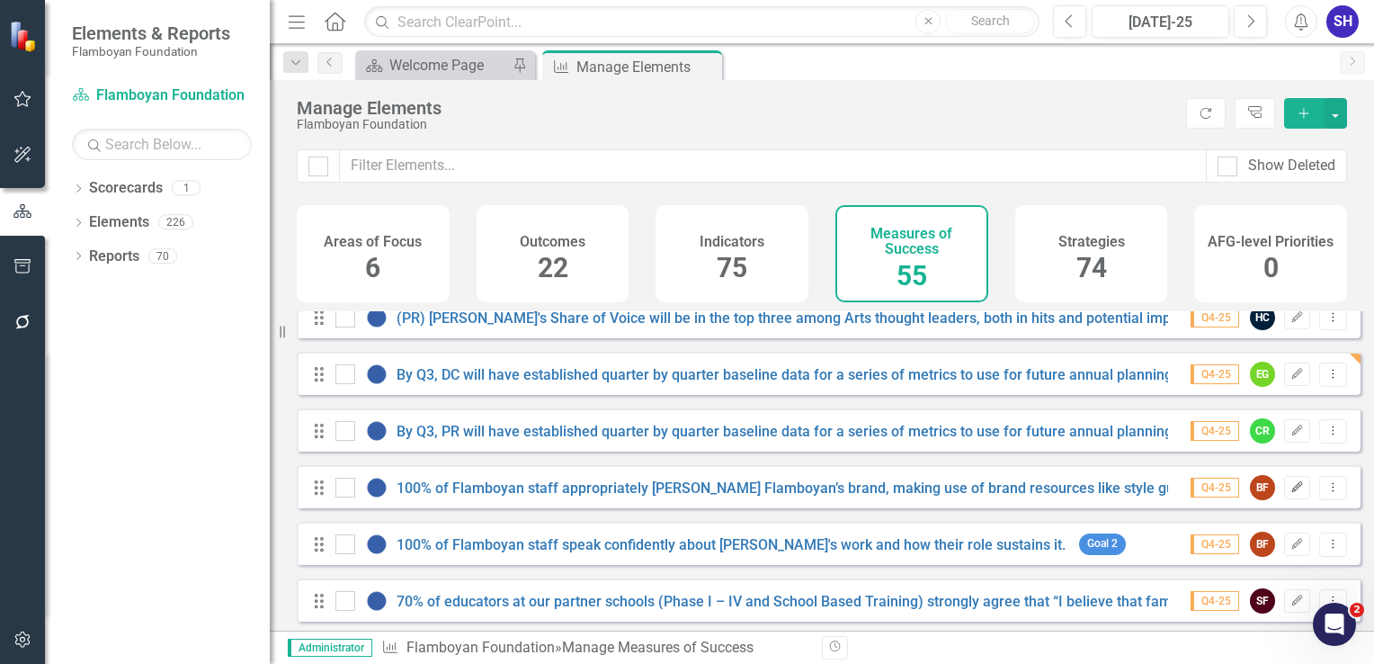
click at [1284, 499] on button "Edit" at bounding box center [1297, 487] width 26 height 23
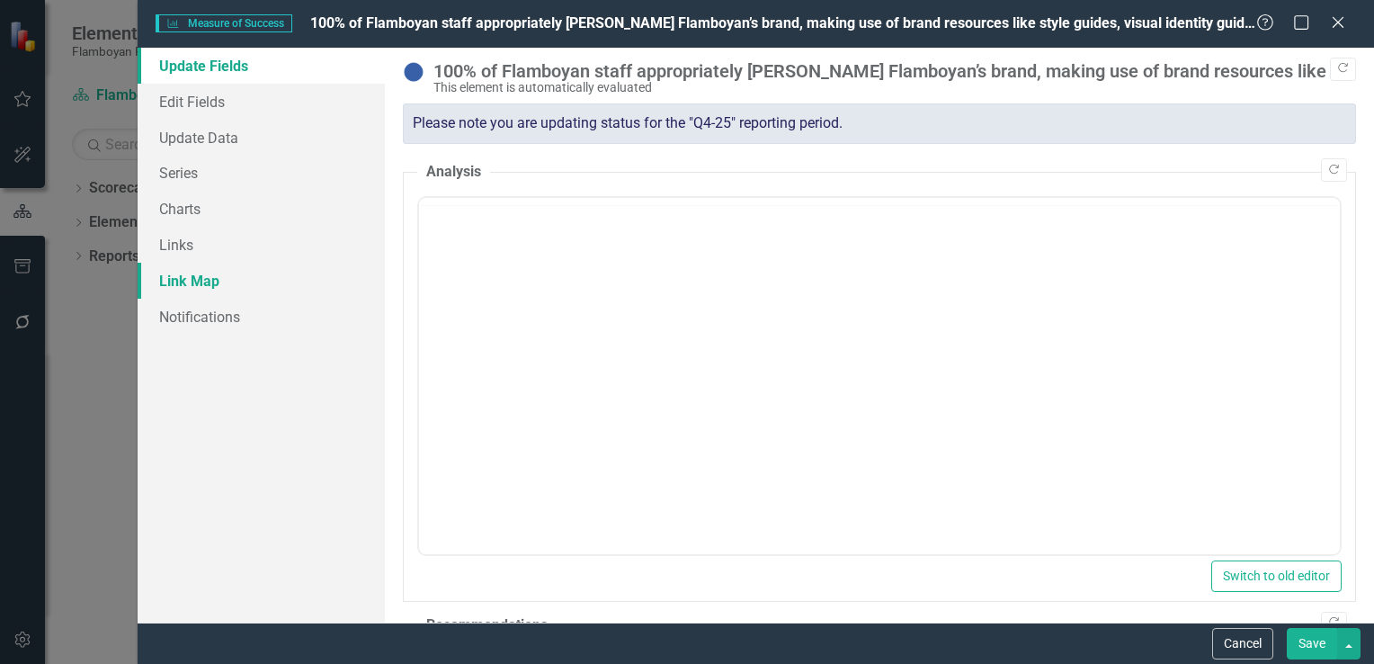
scroll to position [0, 0]
click at [223, 99] on link "Edit Fields" at bounding box center [261, 102] width 247 height 36
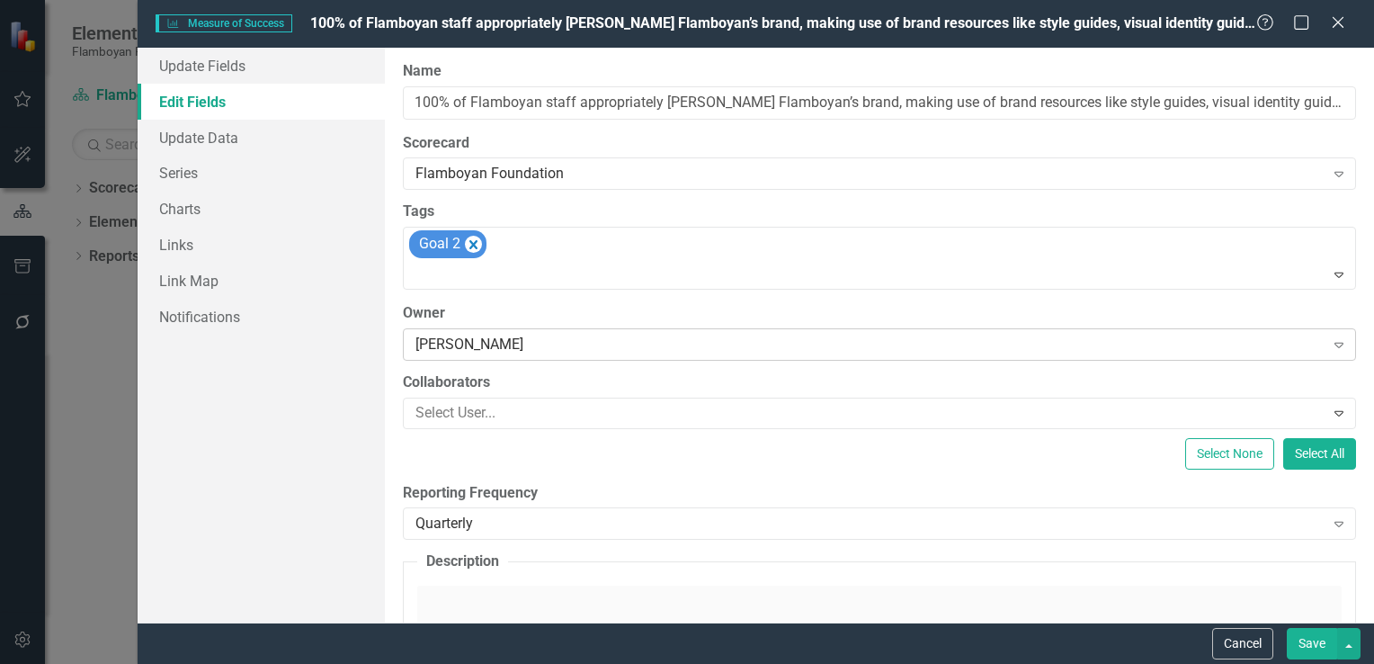
click at [525, 350] on div "[PERSON_NAME]" at bounding box center [869, 344] width 909 height 21
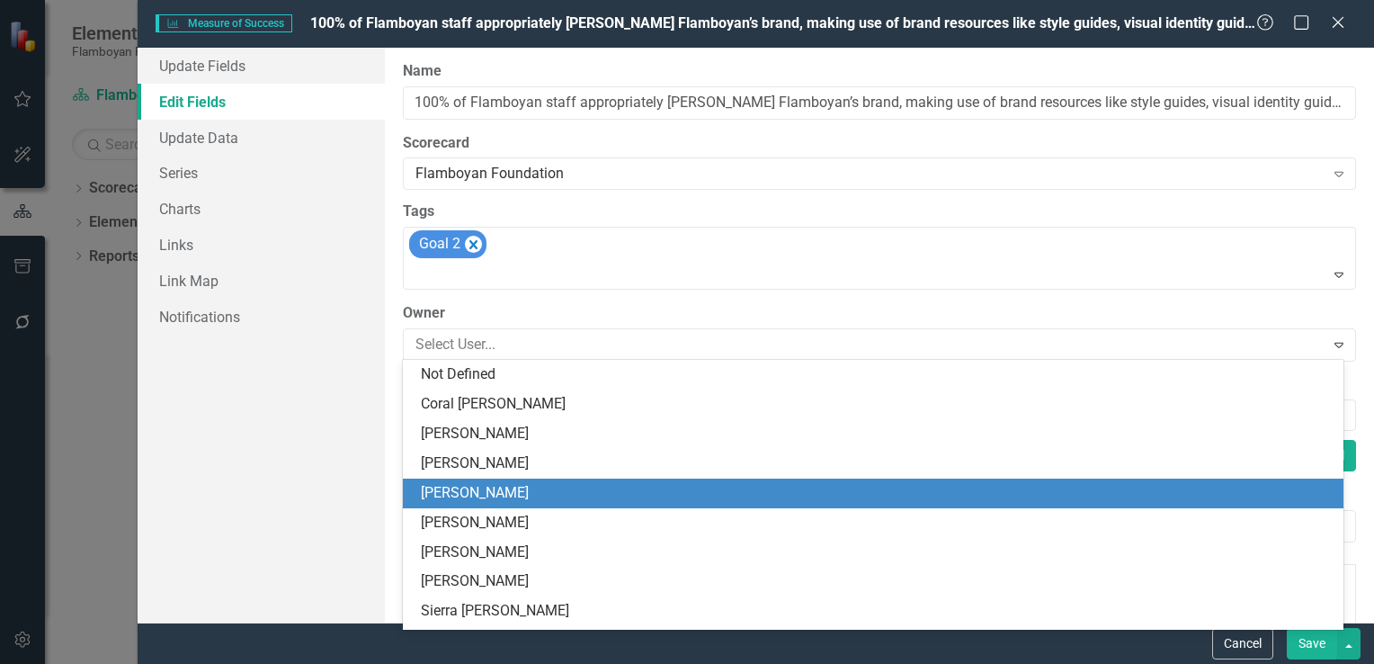
scroll to position [118, 0]
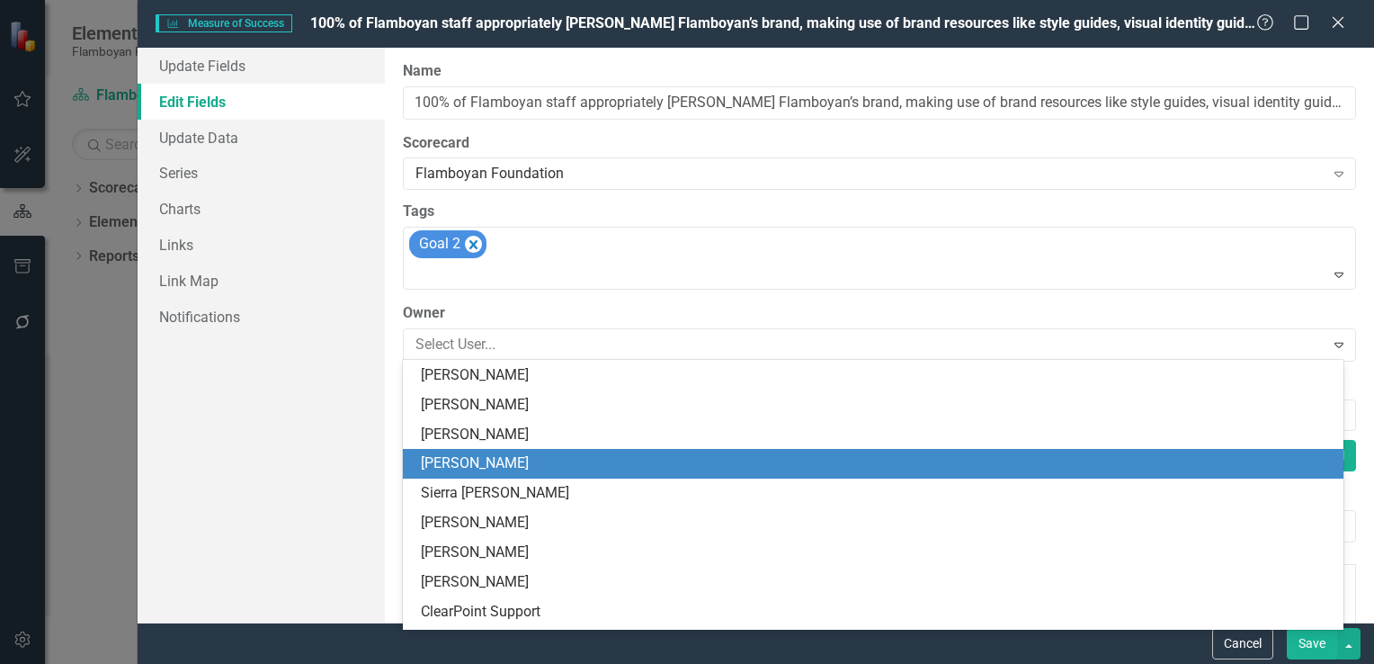
click at [505, 459] on div "[PERSON_NAME]" at bounding box center [877, 463] width 912 height 21
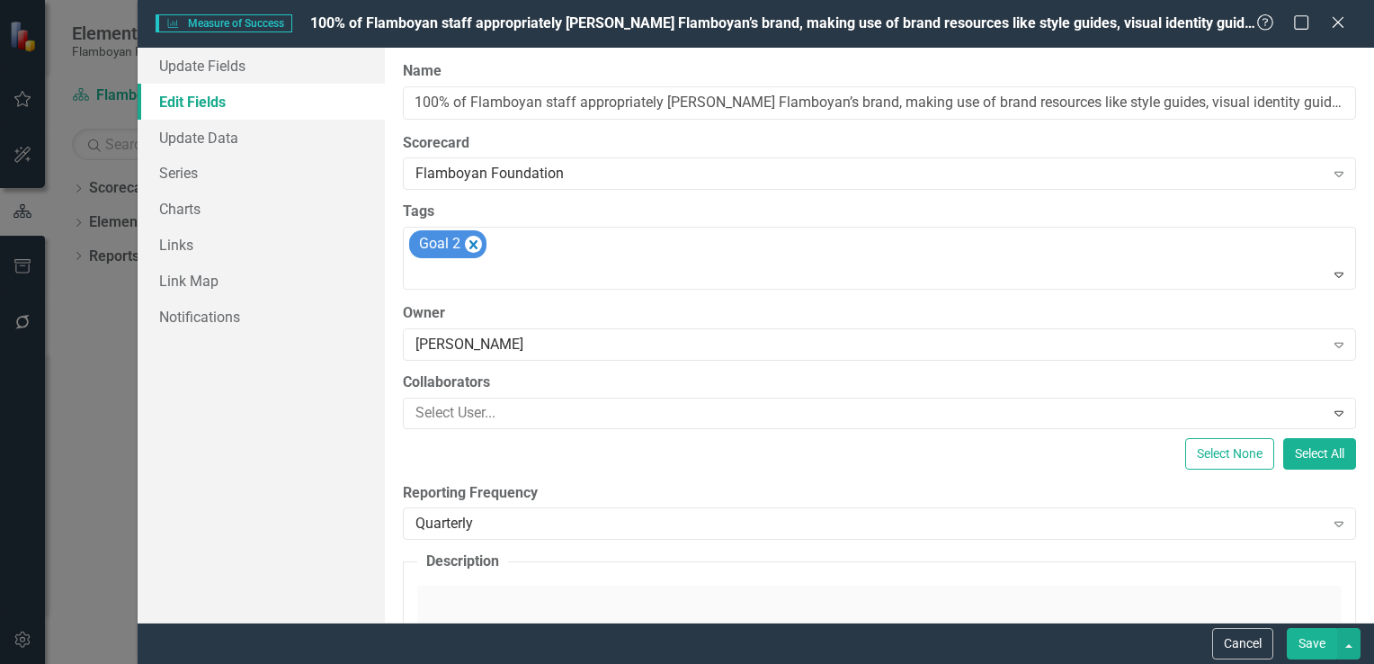
click at [1300, 638] on button "Save" at bounding box center [1312, 643] width 50 height 31
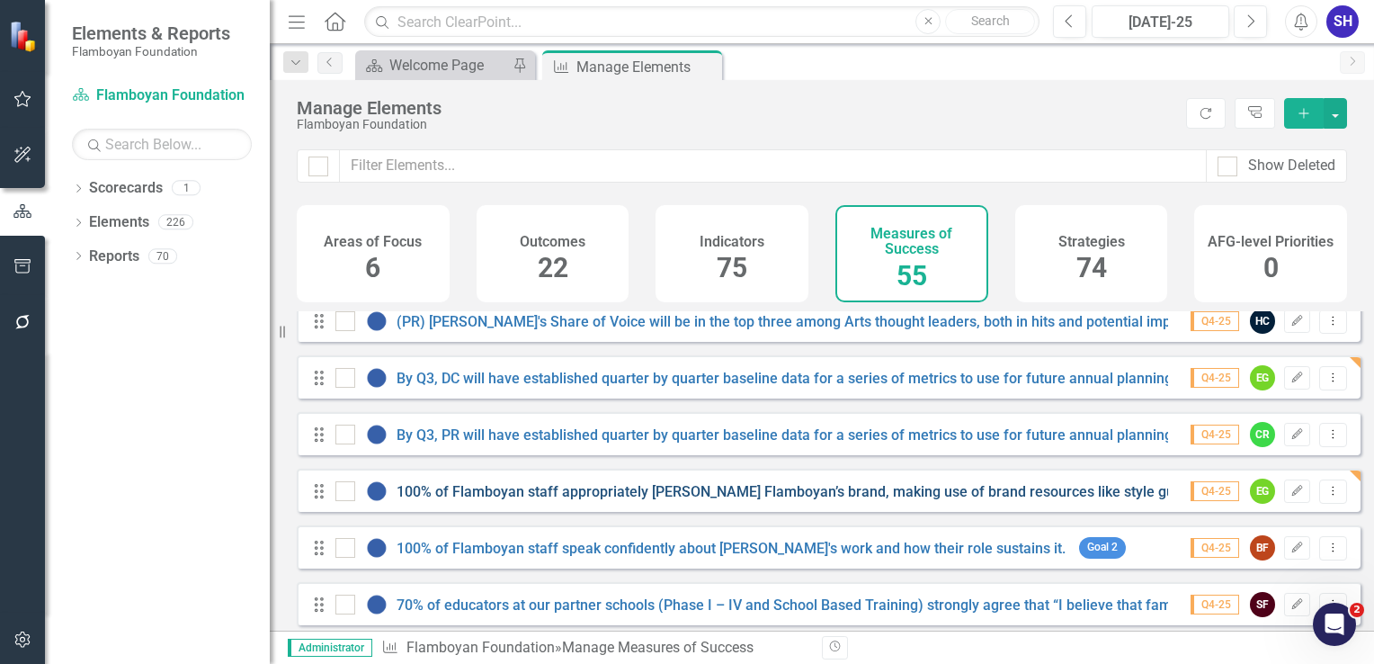
scroll to position [809, 0]
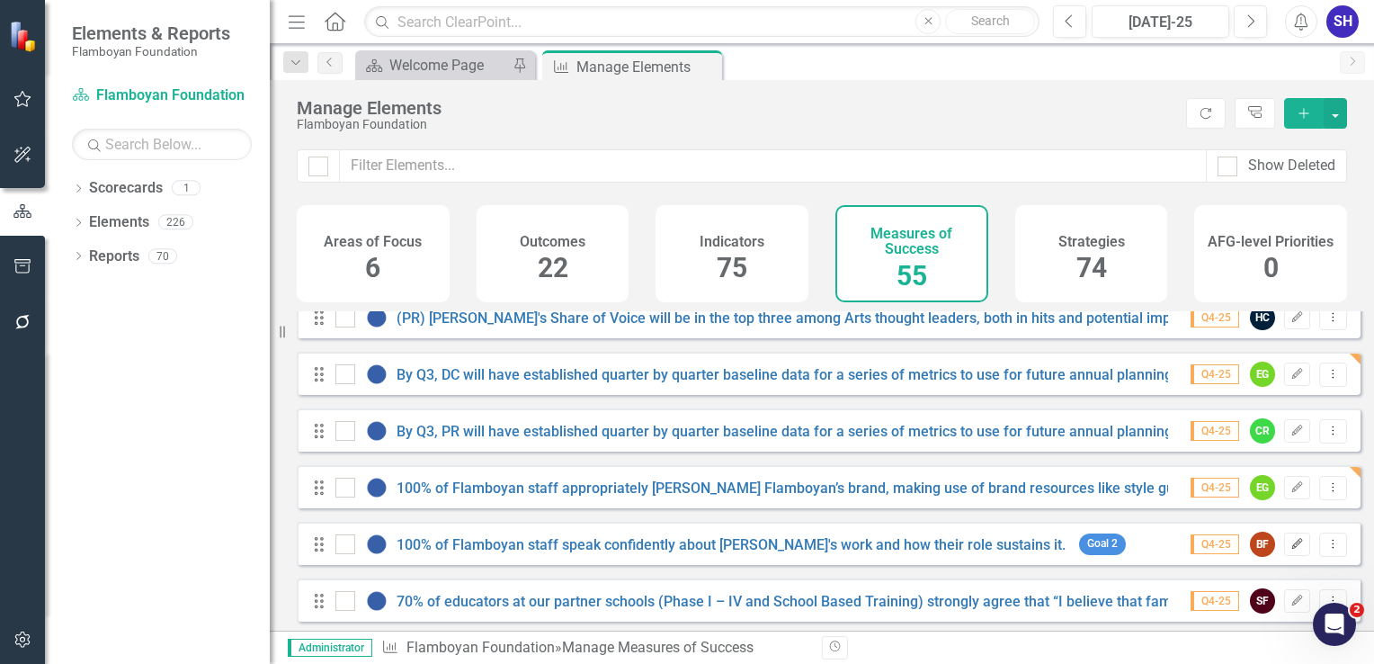
click at [1291, 556] on button "Edit" at bounding box center [1297, 543] width 26 height 23
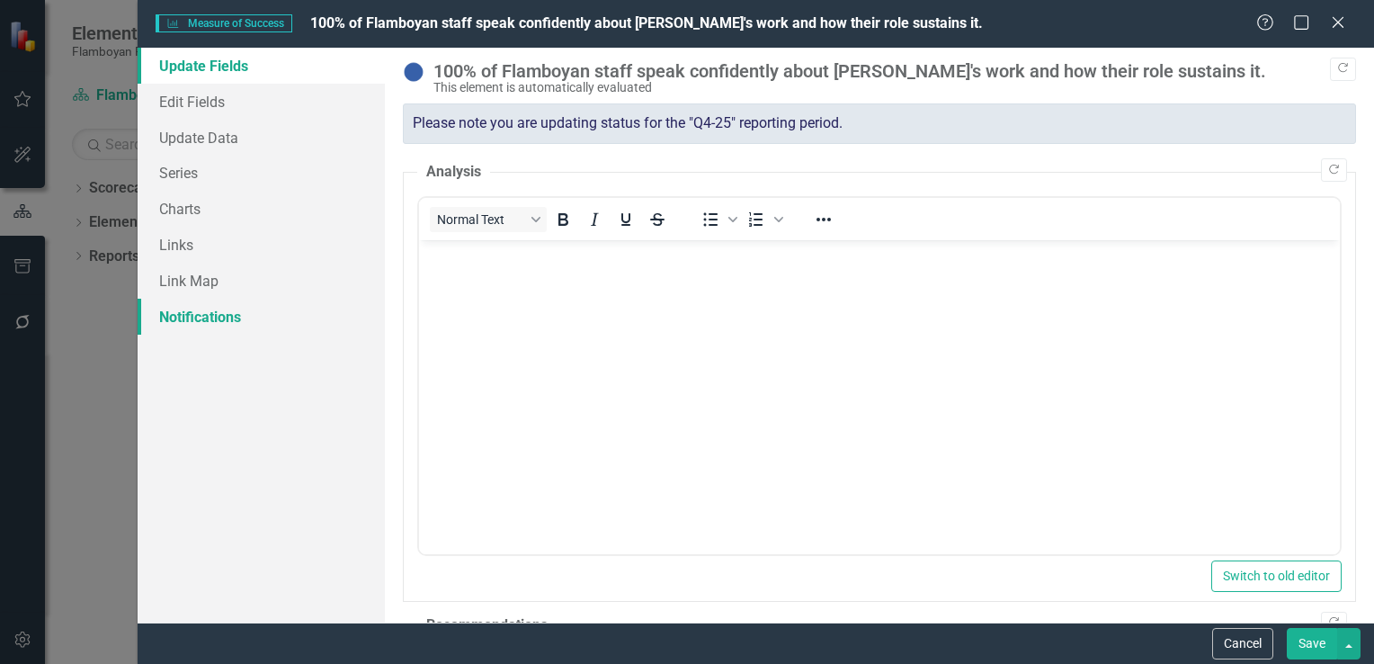
scroll to position [0, 0]
click at [216, 138] on link "Update Data" at bounding box center [261, 138] width 247 height 36
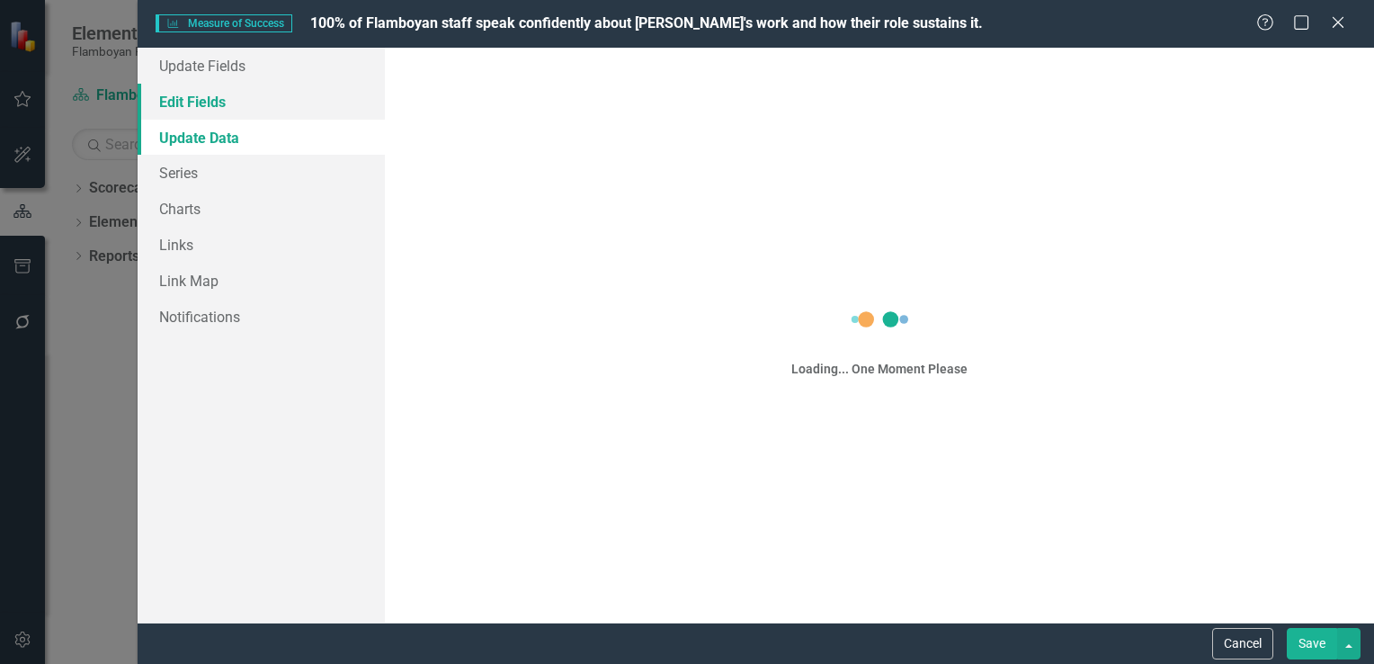
click at [216, 114] on link "Edit Fields" at bounding box center [261, 102] width 247 height 36
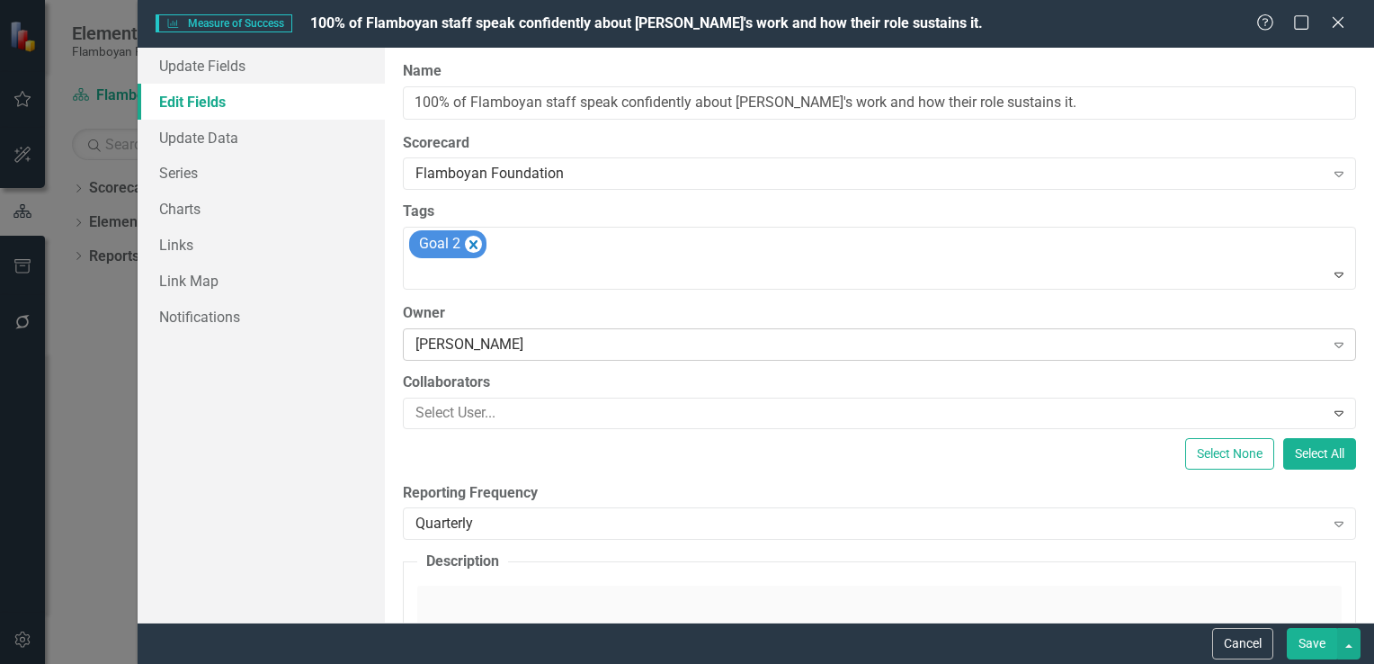
click at [565, 328] on div "[PERSON_NAME] Expand" at bounding box center [879, 344] width 953 height 32
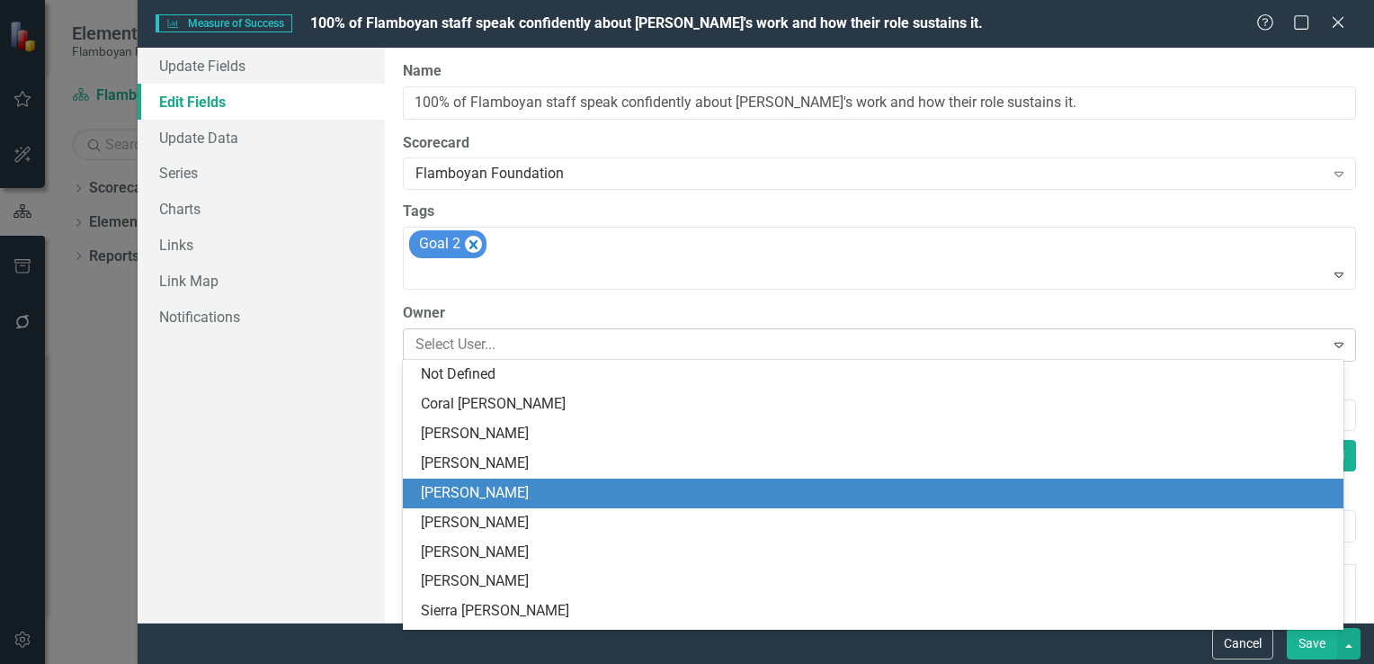
scroll to position [118, 0]
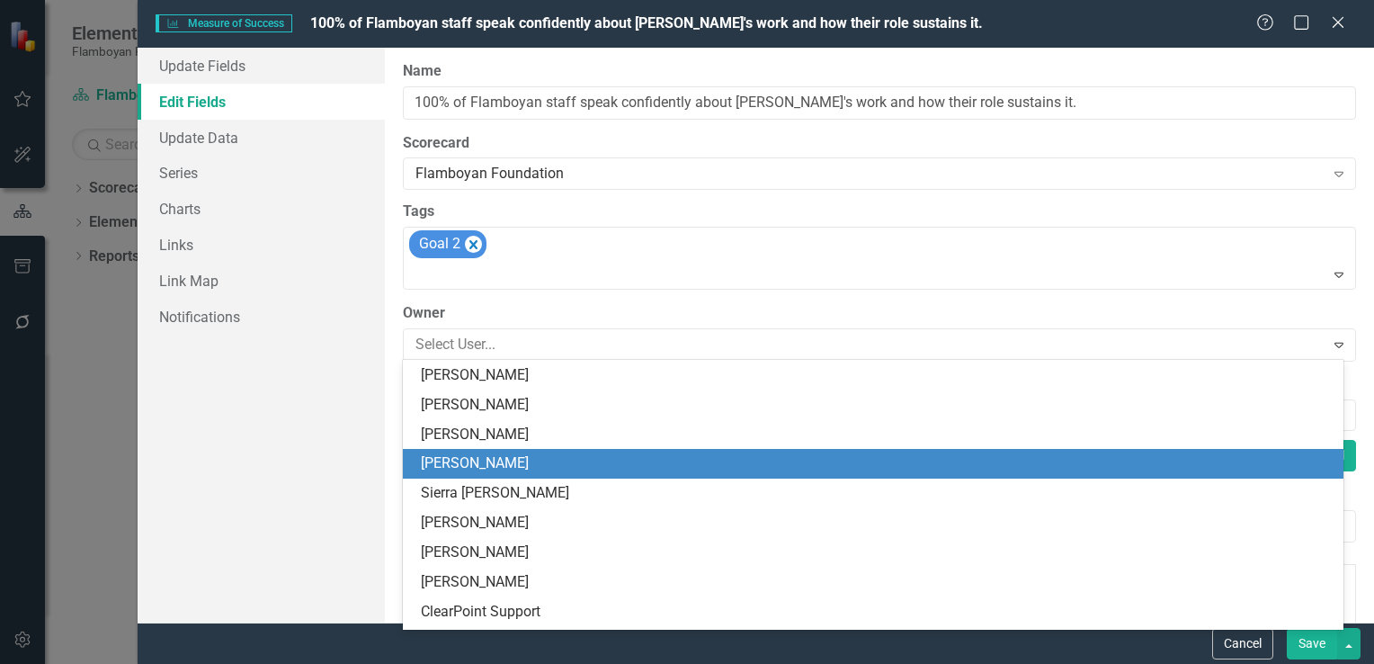
click at [550, 473] on div "[PERSON_NAME]" at bounding box center [877, 463] width 912 height 21
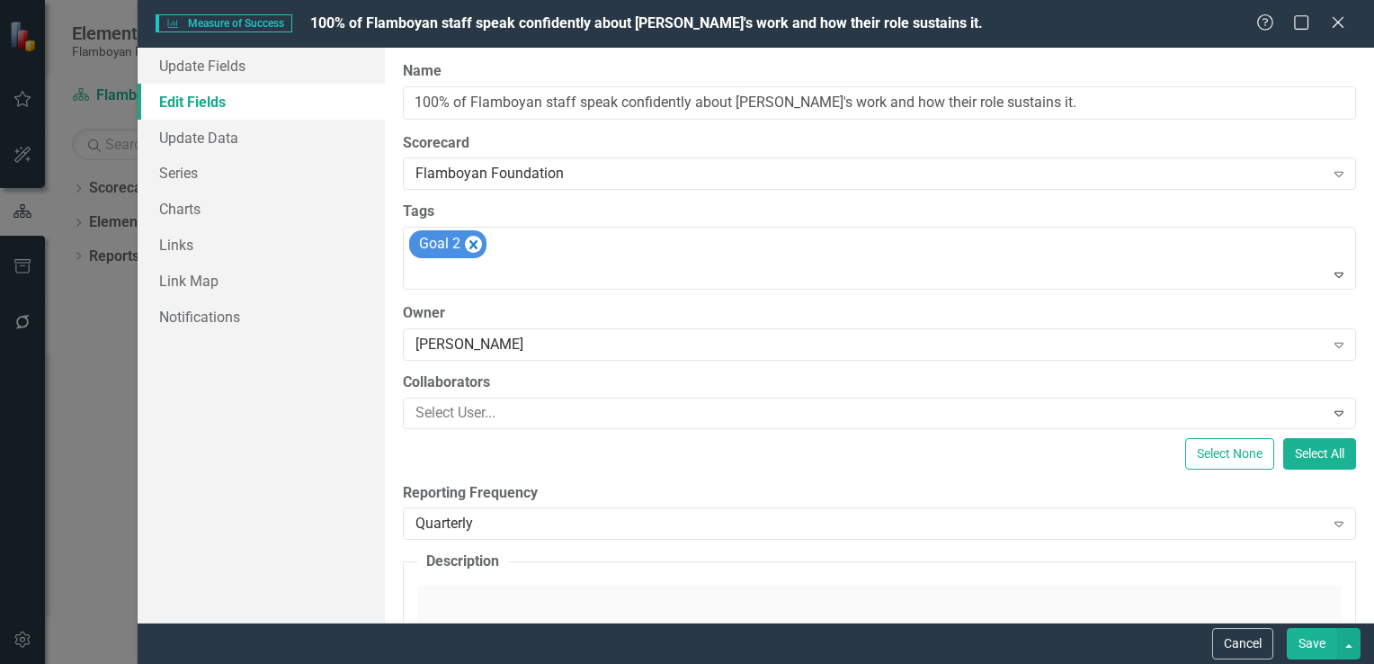
click at [1308, 649] on button "Save" at bounding box center [1312, 643] width 50 height 31
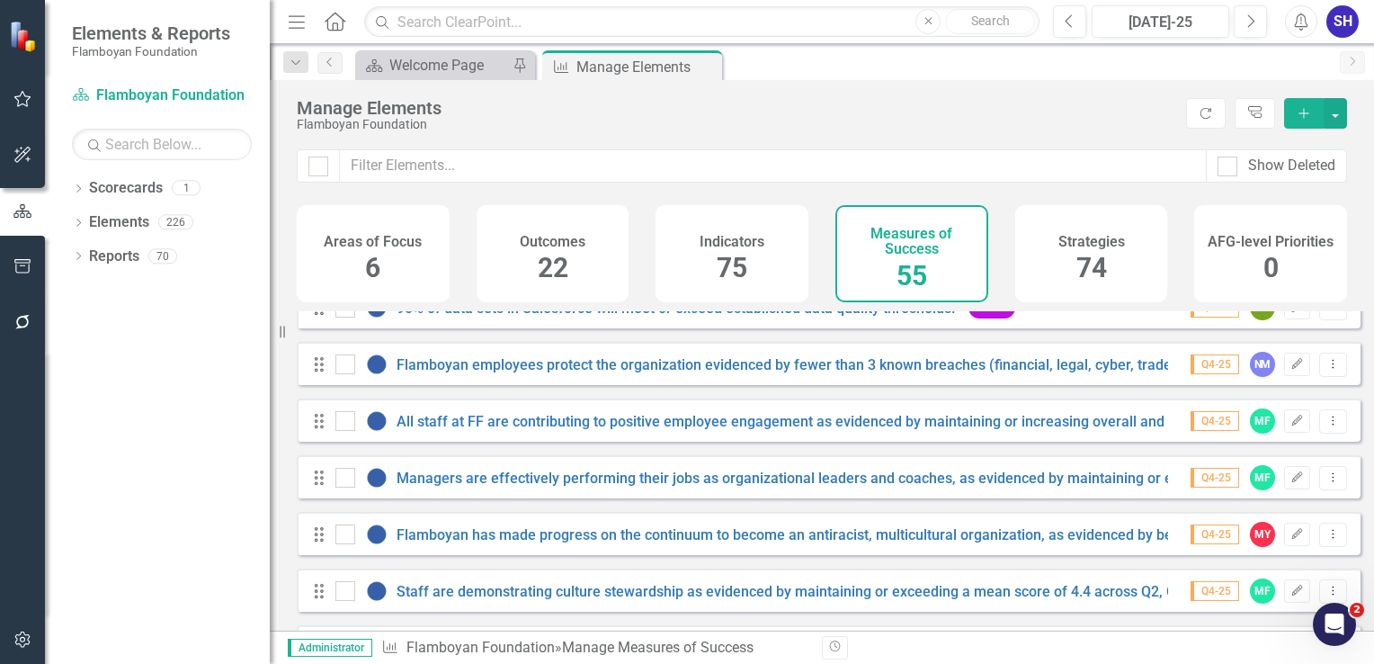
scroll to position [0, 0]
